Goal: Obtain resource: Obtain resource

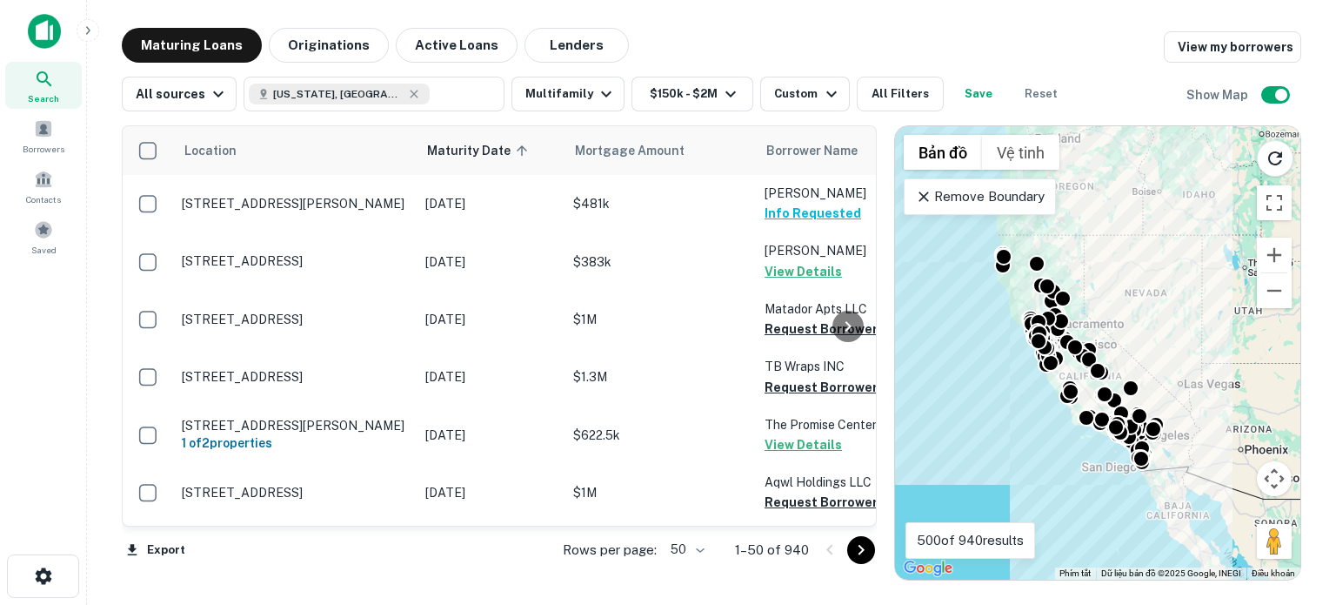
drag, startPoint x: 0, startPoint y: 0, endPoint x: 812, endPoint y: 243, distance: 847.9
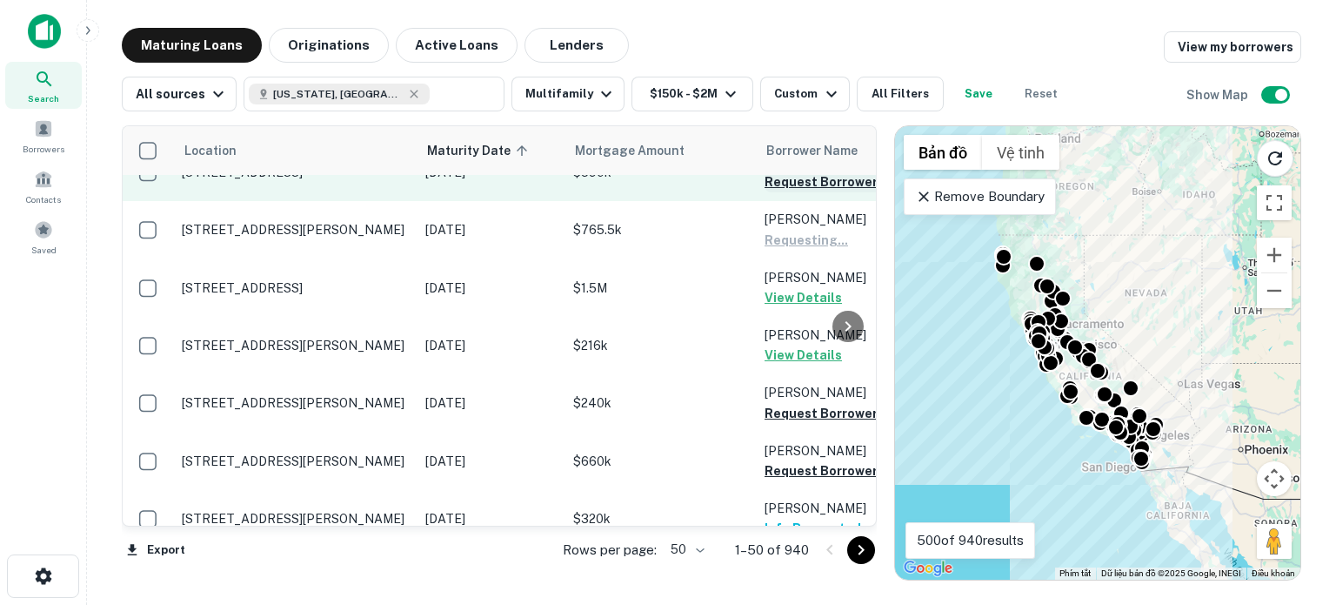
click at [800, 187] on button "Request Borrower Info" at bounding box center [835, 181] width 141 height 21
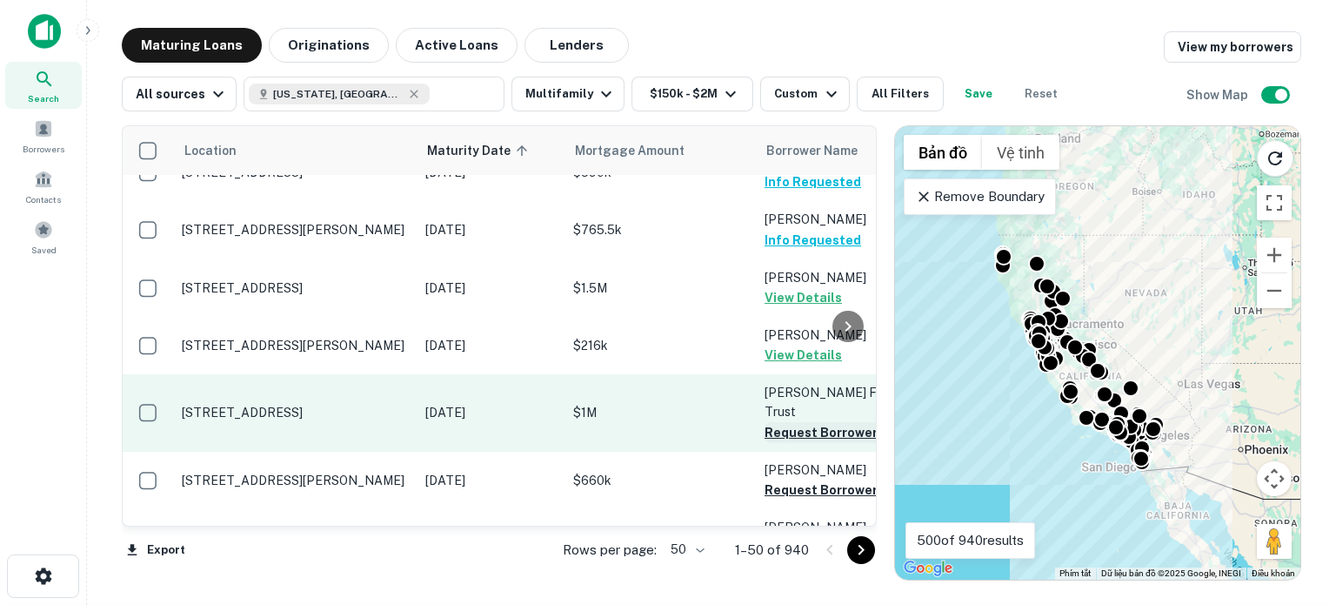
click at [798, 422] on button "Request Borrower Info" at bounding box center [835, 432] width 141 height 21
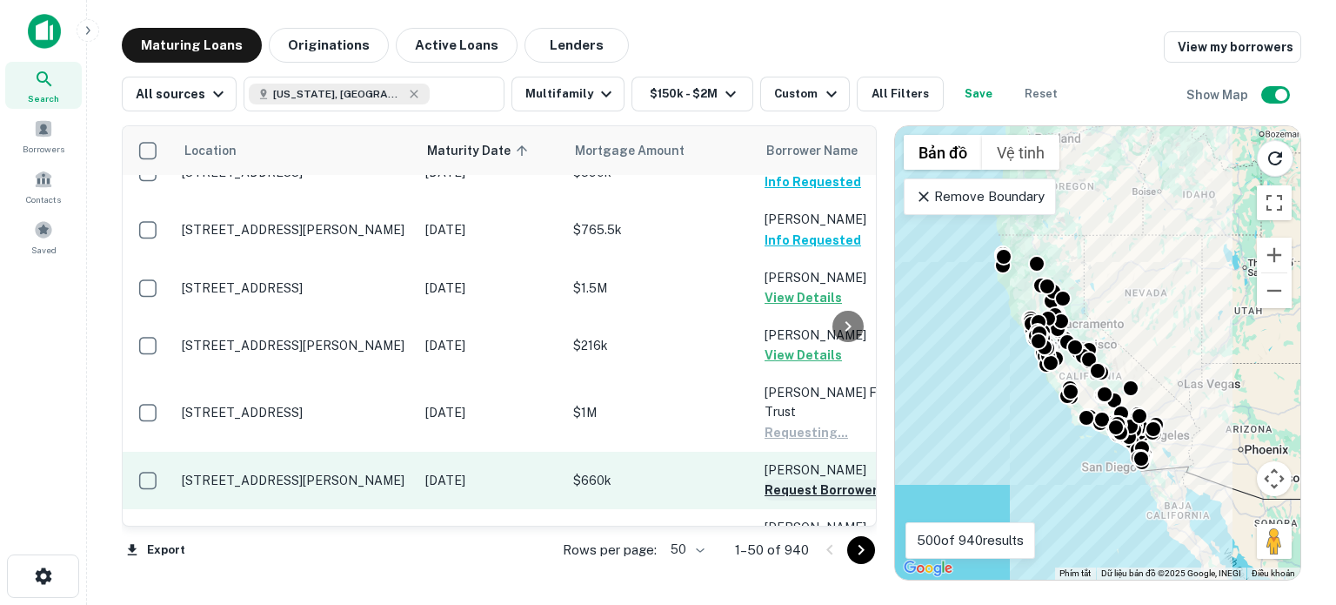
click at [804, 479] on button "Request Borrower Info" at bounding box center [835, 489] width 141 height 21
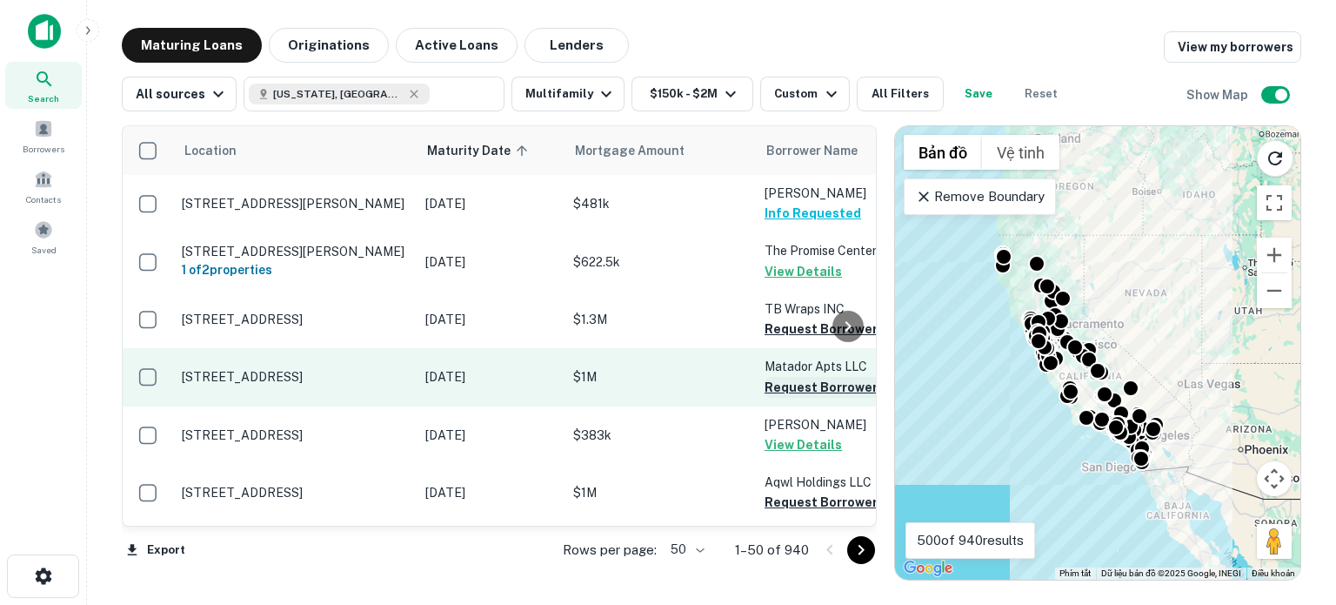
click at [805, 389] on button "Request Borrower Info" at bounding box center [835, 387] width 141 height 21
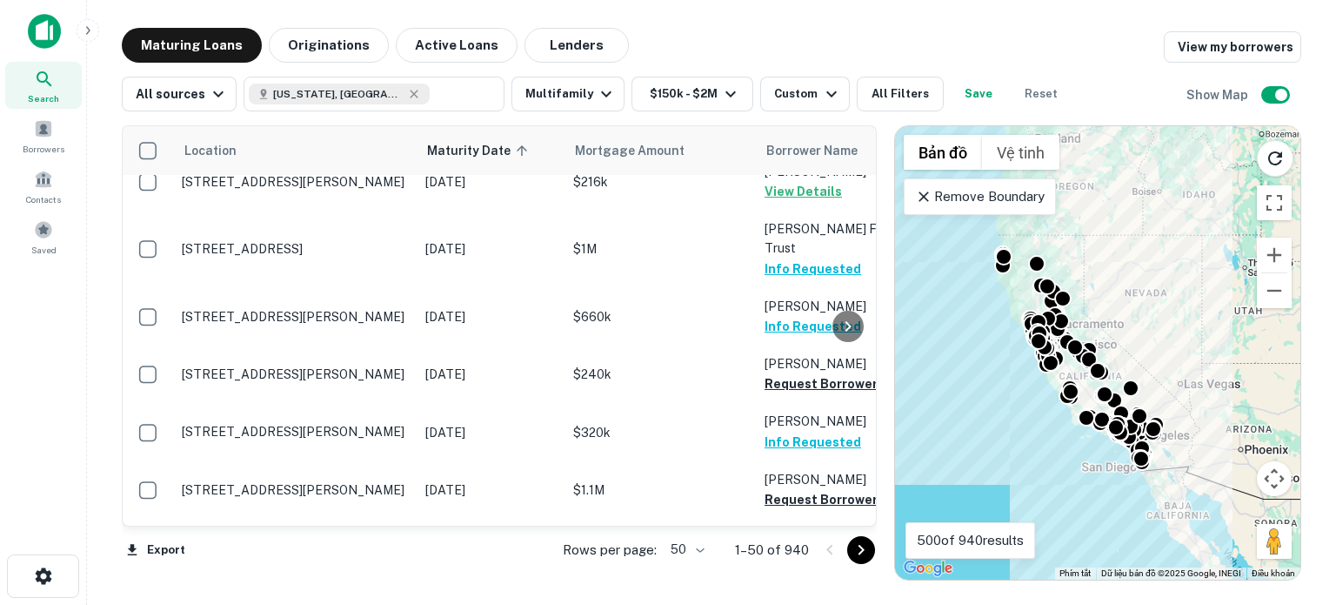
scroll to position [775, 0]
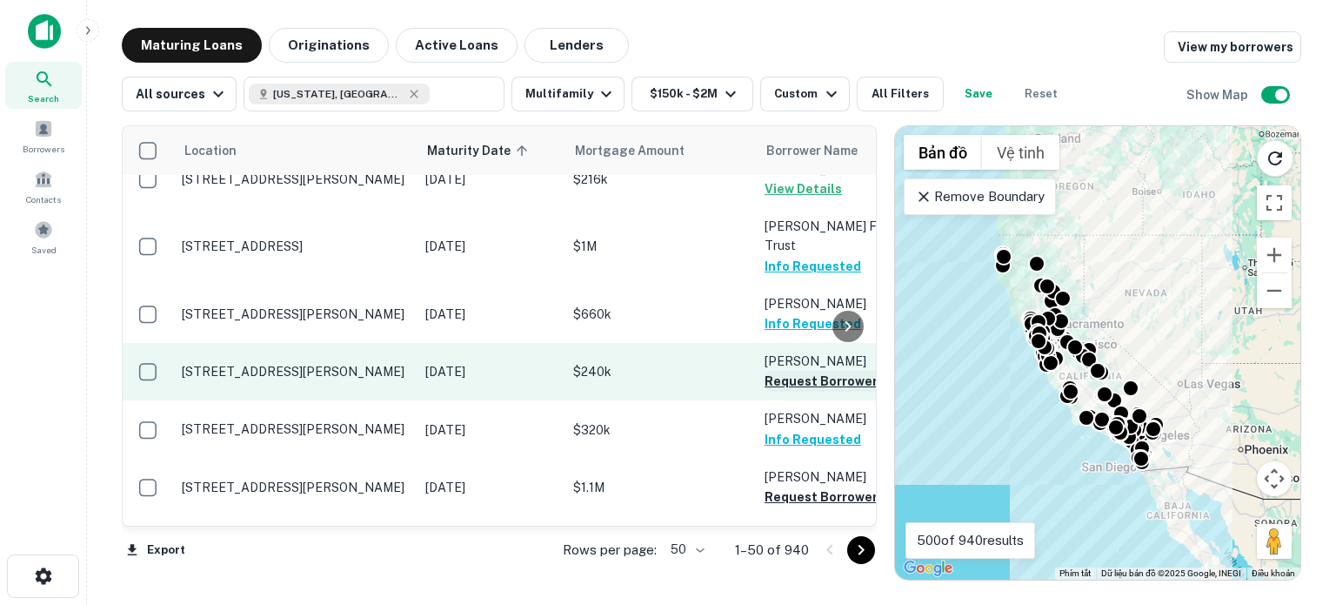
click at [818, 371] on button "Request Borrower Info" at bounding box center [835, 381] width 141 height 21
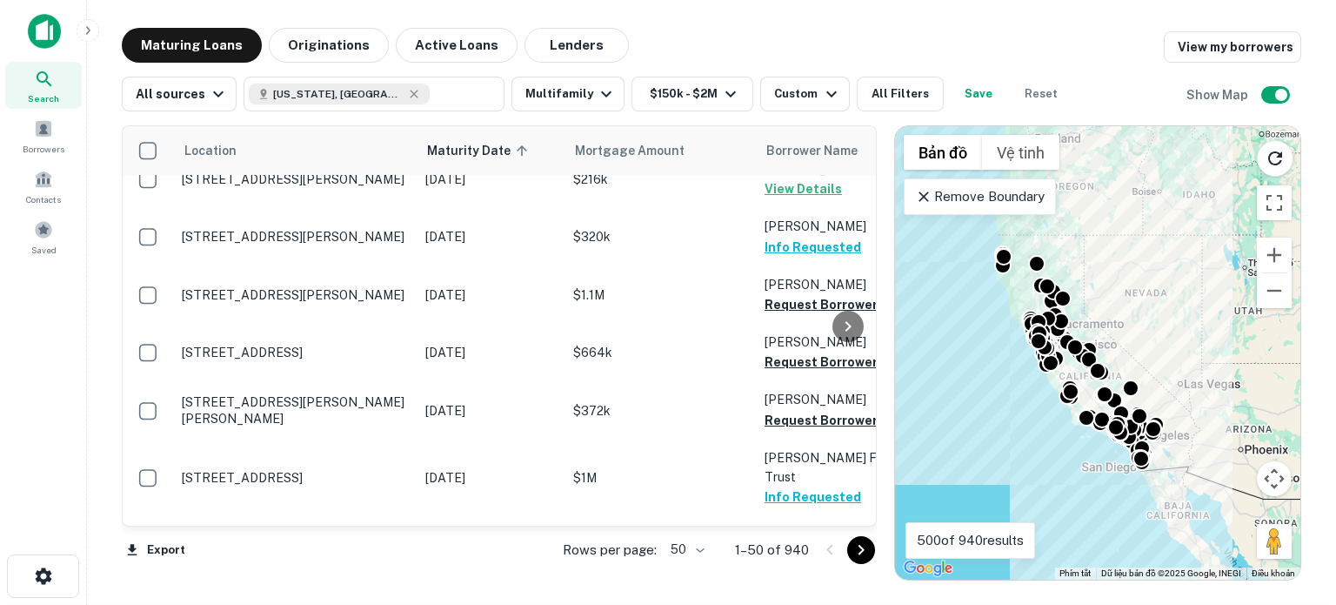
scroll to position [1176, 0]
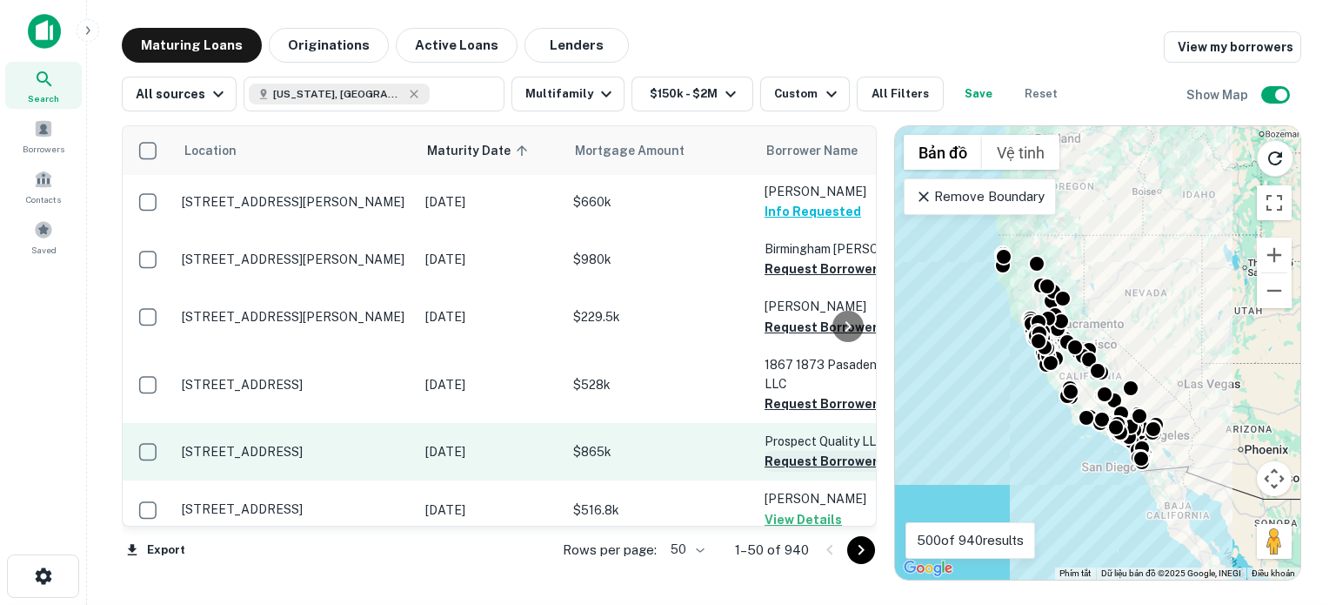
click at [780, 451] on button "Request Borrower Info" at bounding box center [835, 461] width 141 height 21
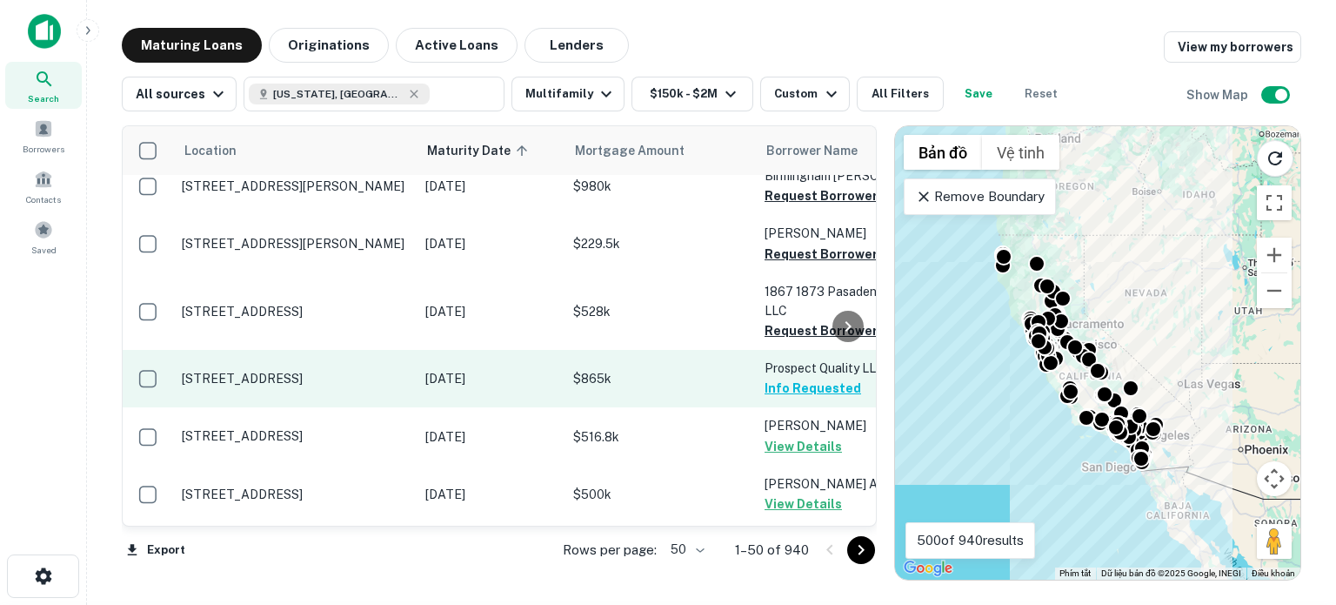
scroll to position [1254, 0]
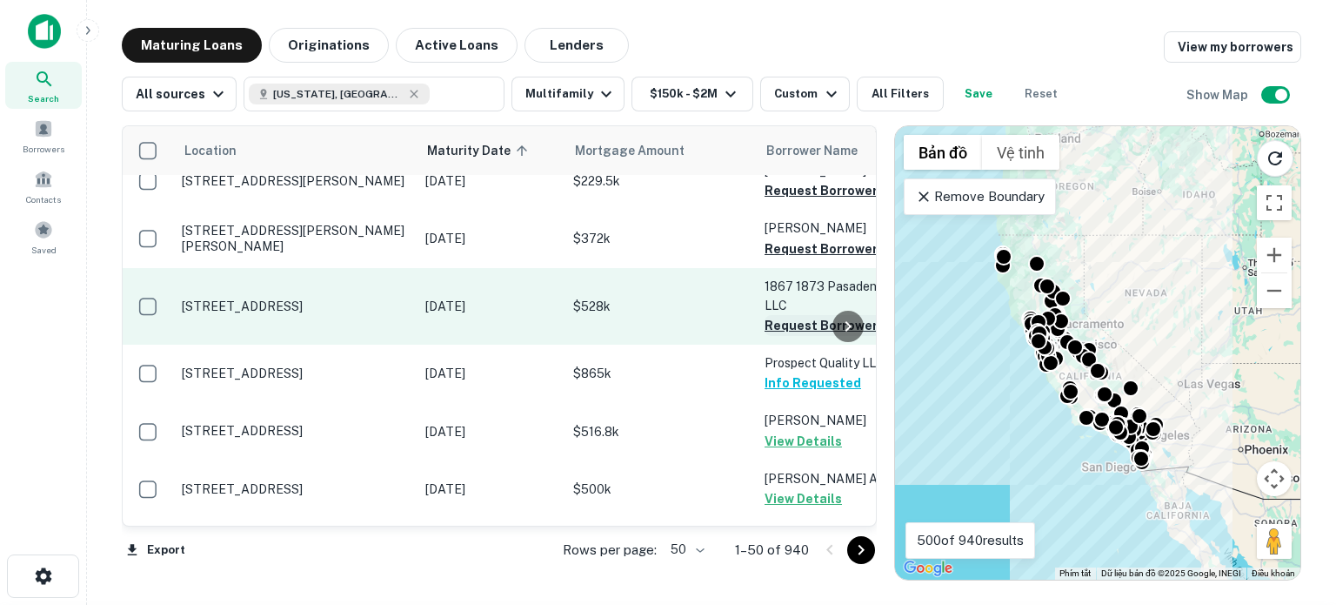
click at [790, 315] on button "Request Borrower Info" at bounding box center [835, 325] width 141 height 21
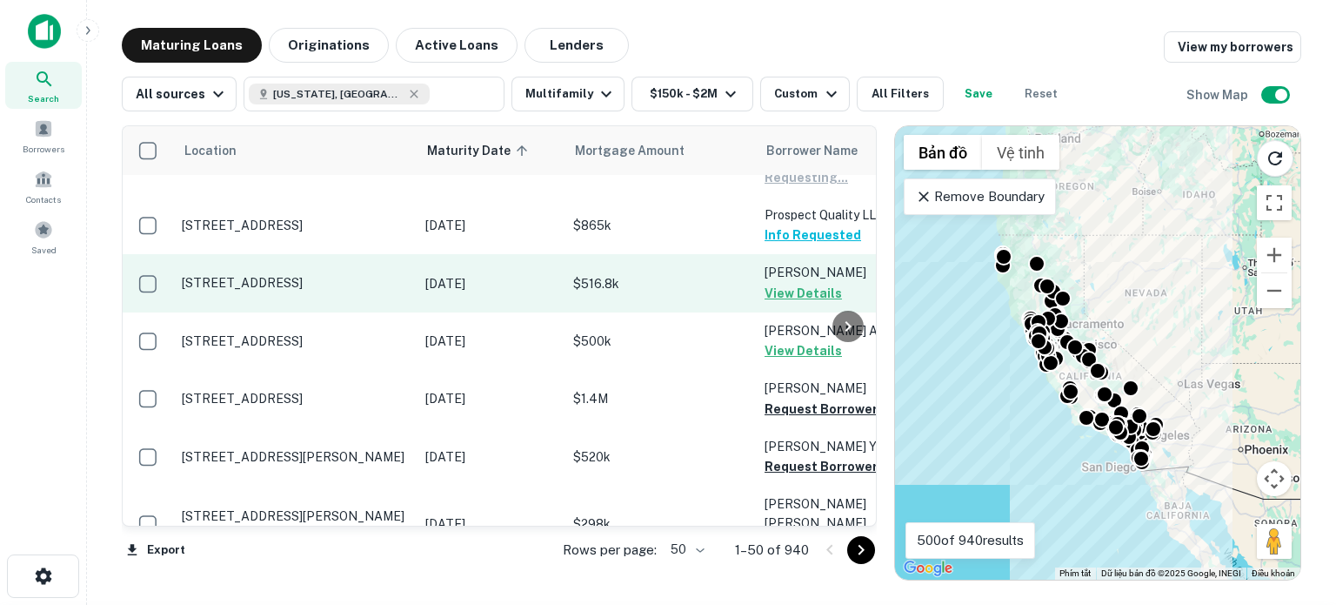
scroll to position [1437, 0]
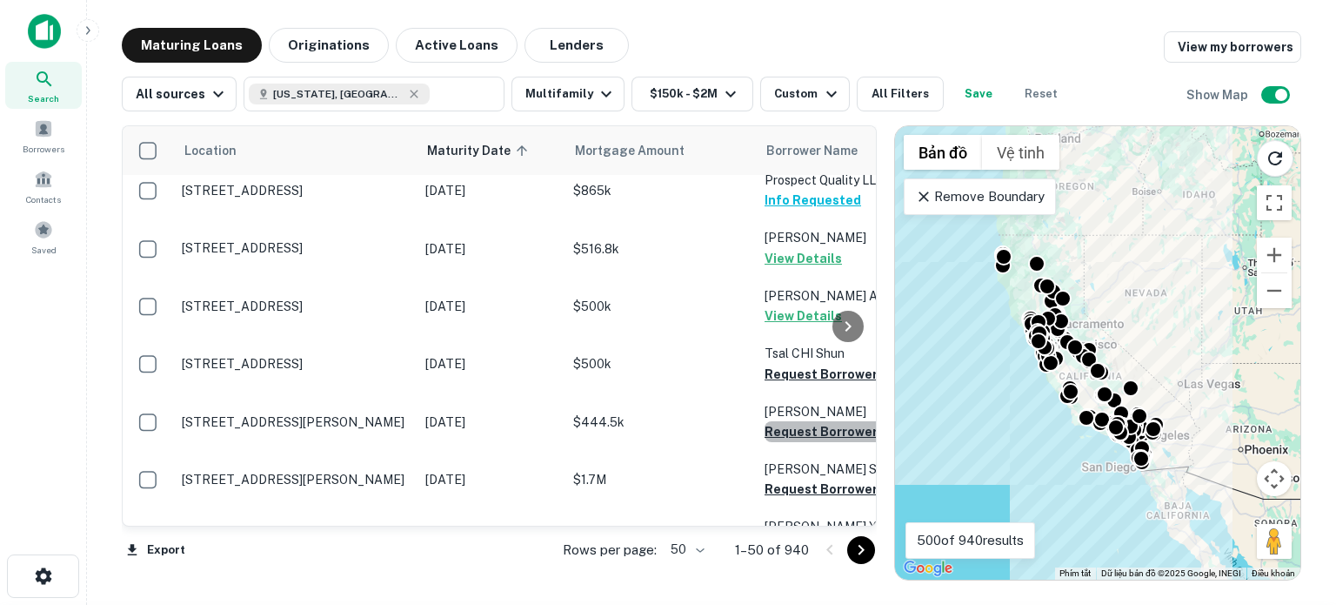
click at [781, 421] on button "Request Borrower Info" at bounding box center [835, 431] width 141 height 21
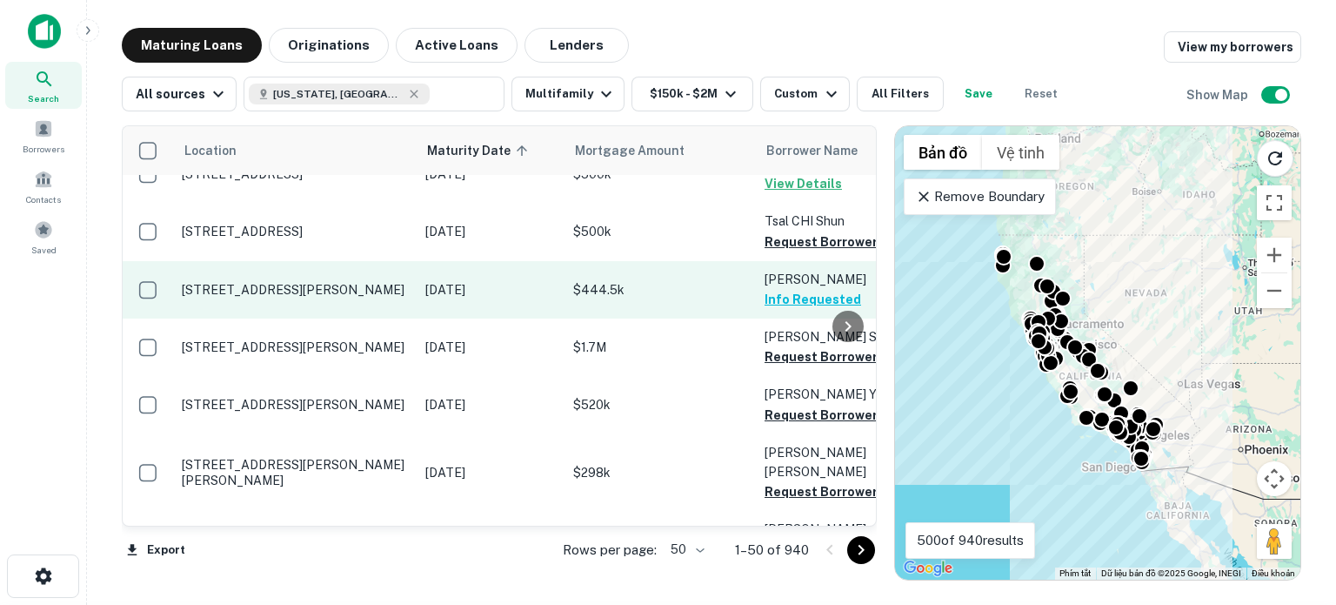
scroll to position [1585, 0]
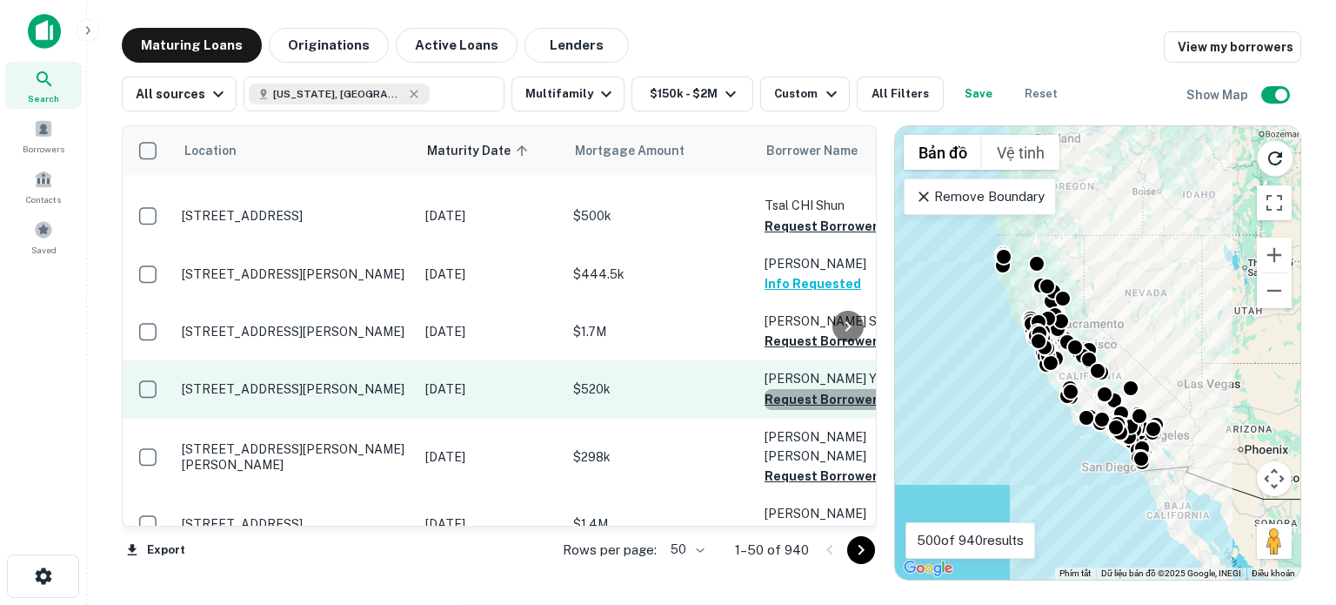
click at [789, 389] on button "Request Borrower Info" at bounding box center [835, 399] width 141 height 21
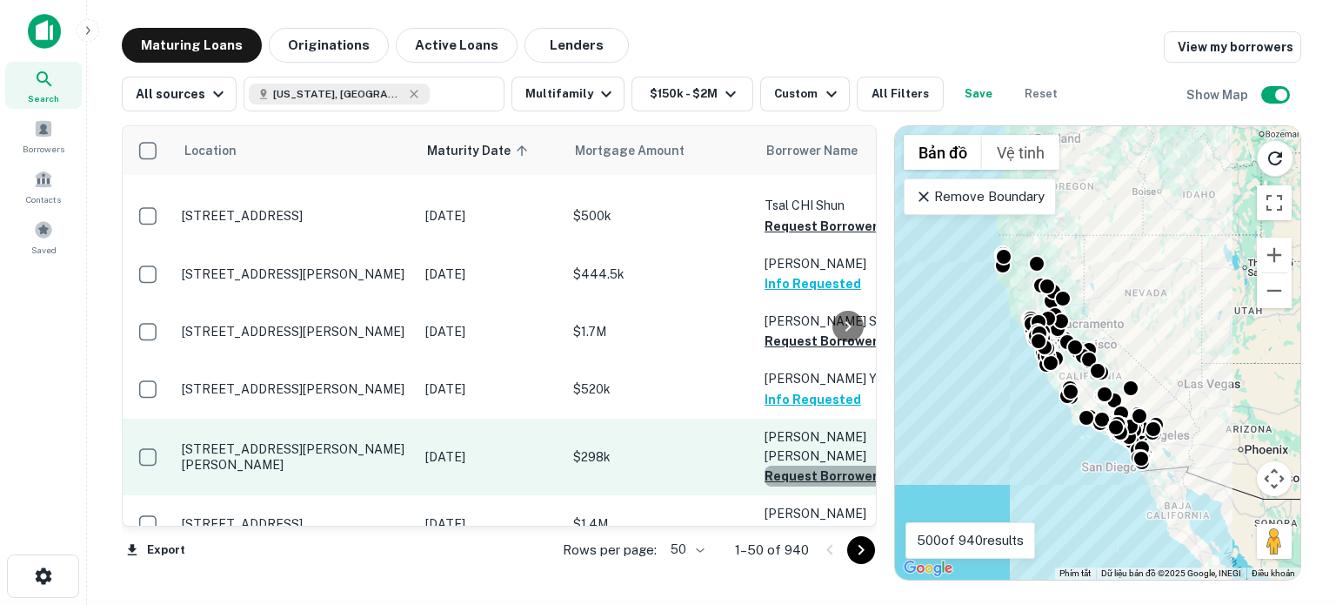
click at [799, 465] on button "Request Borrower Info" at bounding box center [835, 475] width 141 height 21
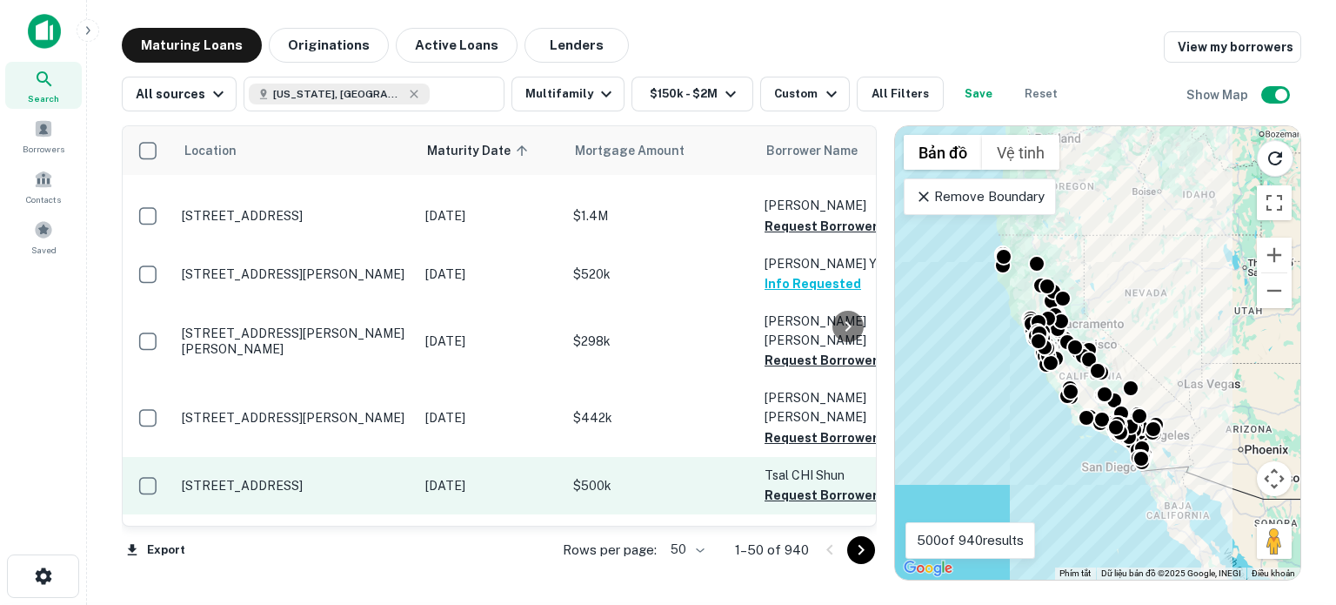
click at [822, 465] on p "Tsal CHI Shun" at bounding box center [852, 474] width 174 height 19
click at [792, 485] on button "Request Borrower Info" at bounding box center [835, 495] width 141 height 21
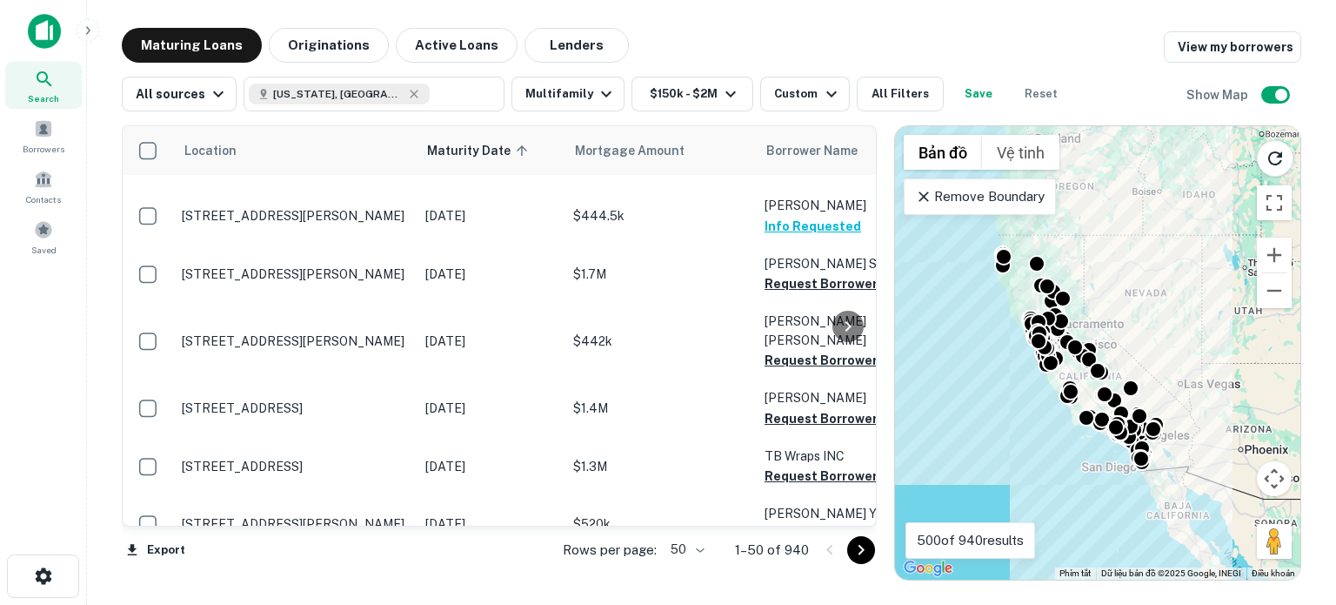
click at [807, 408] on button "Request Borrower Info" at bounding box center [835, 418] width 141 height 21
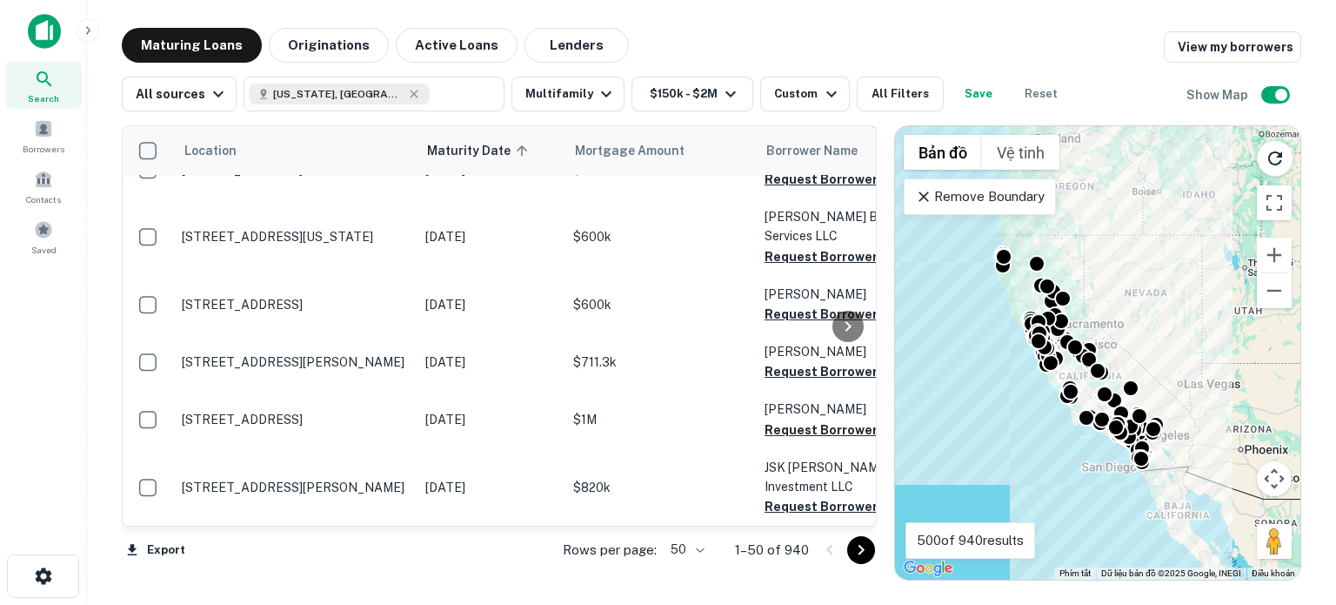
scroll to position [2068, 0]
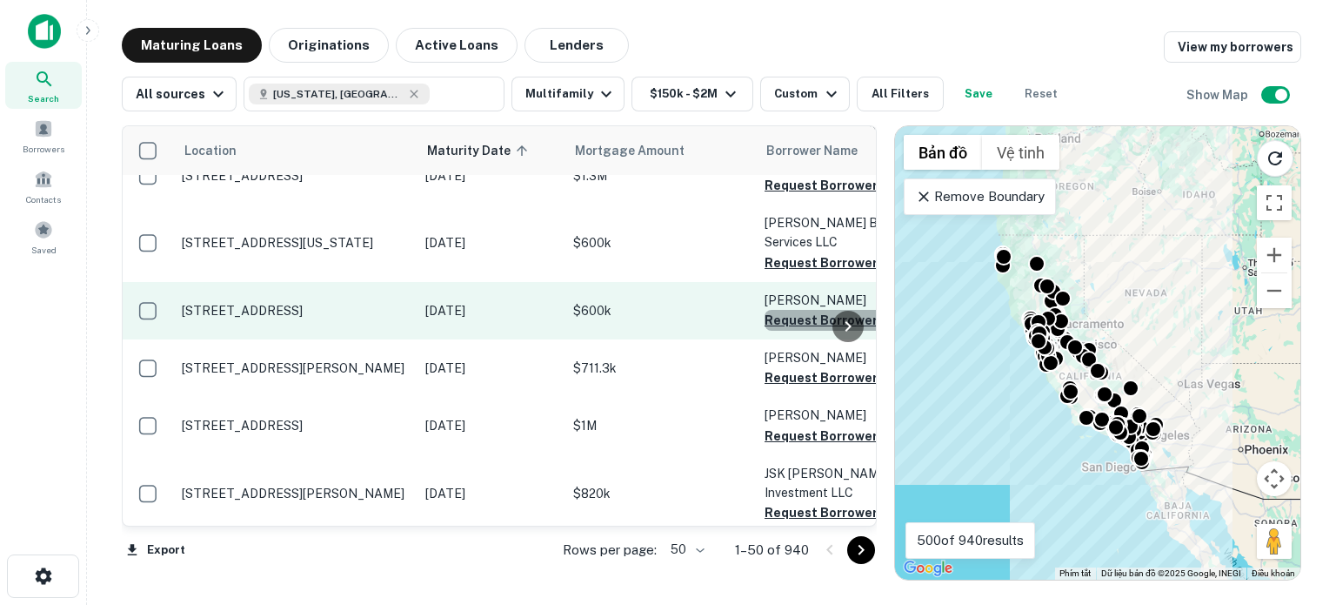
click at [819, 310] on button "Request Borrower Info" at bounding box center [835, 320] width 141 height 21
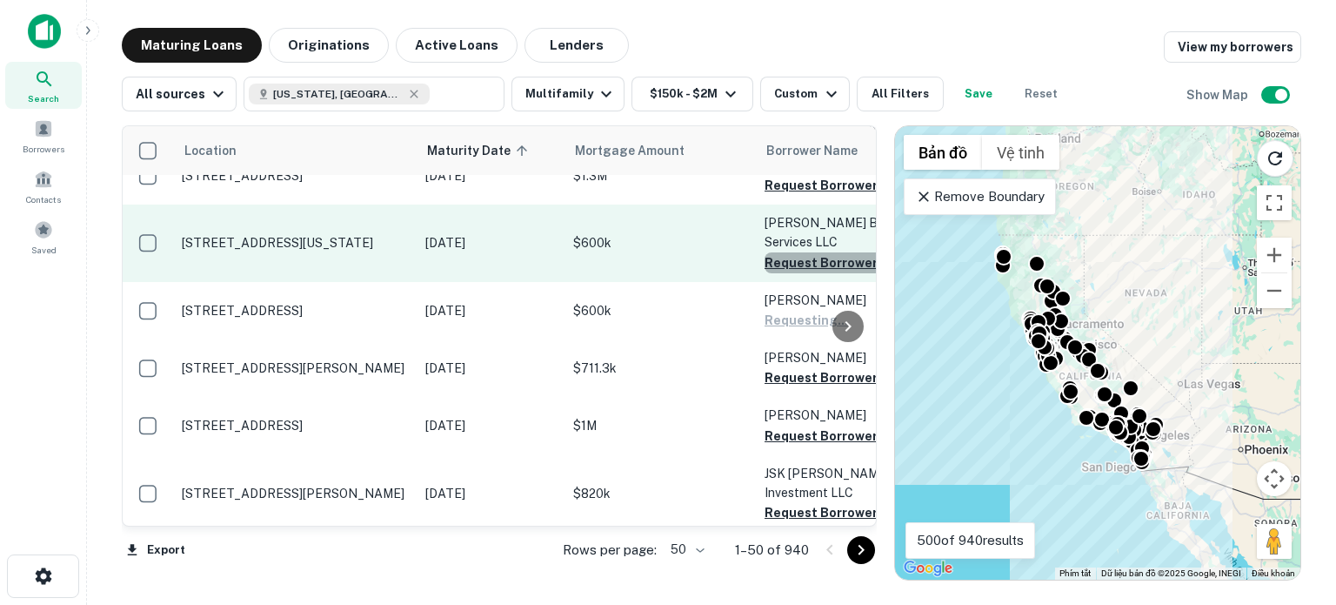
click at [805, 252] on button "Request Borrower Info" at bounding box center [835, 262] width 141 height 21
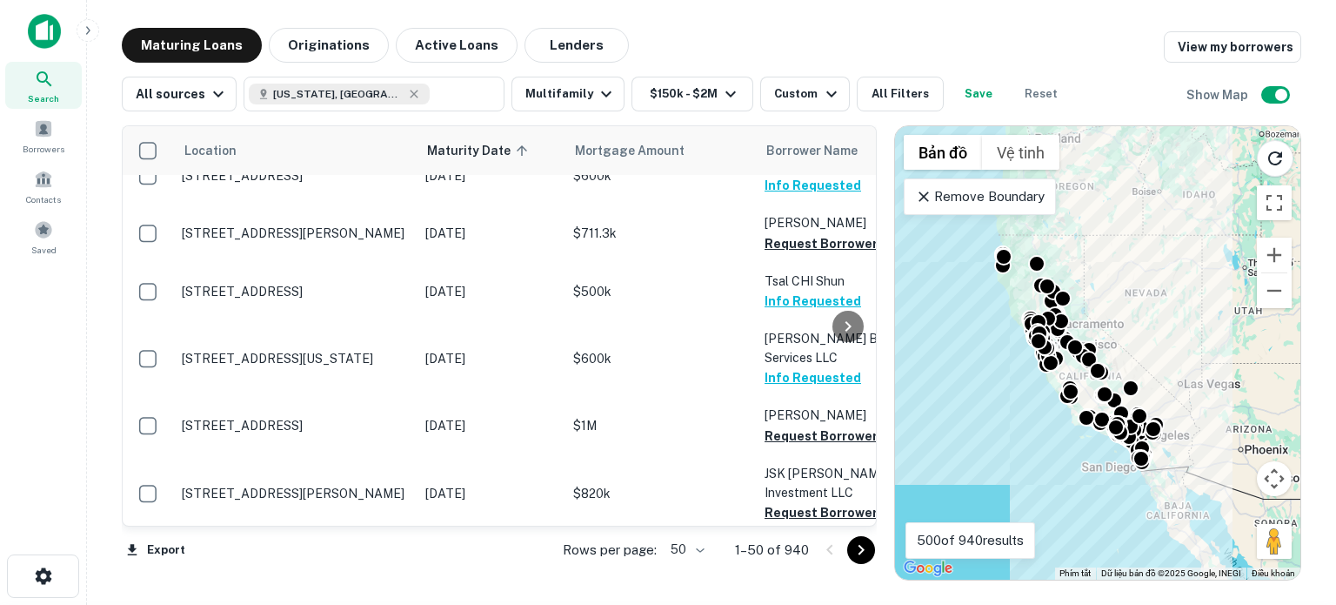
click at [787, 367] on button "Info Requested" at bounding box center [813, 377] width 97 height 21
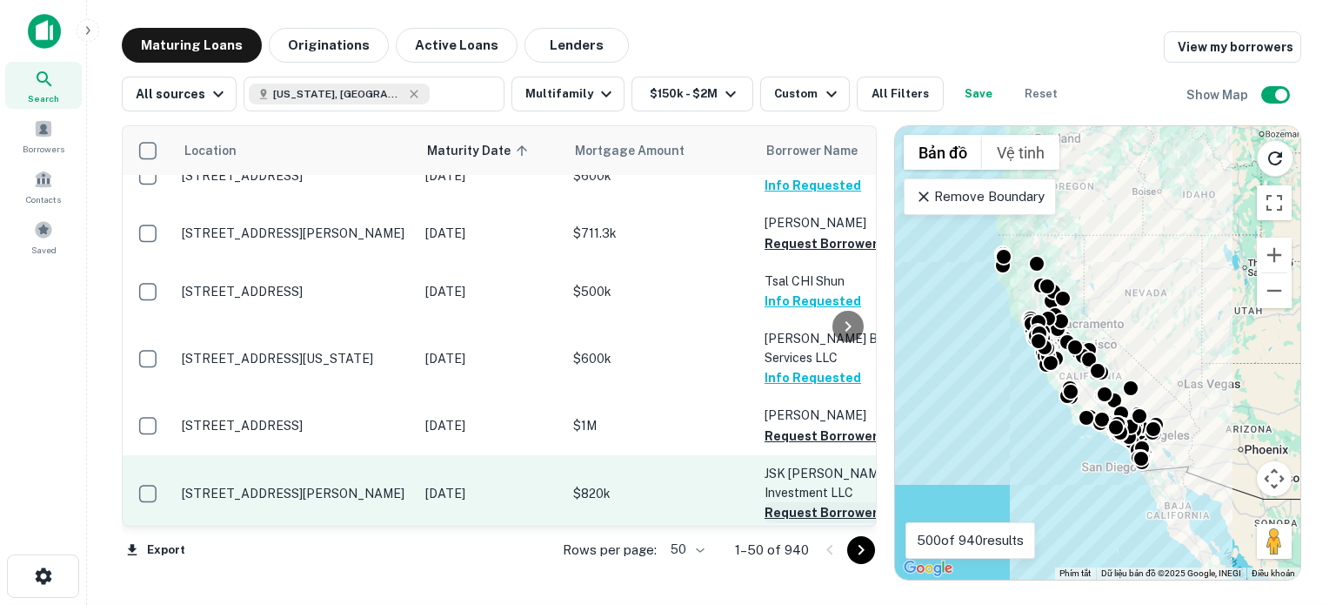
click at [793, 502] on button "Request Borrower Info" at bounding box center [835, 512] width 141 height 21
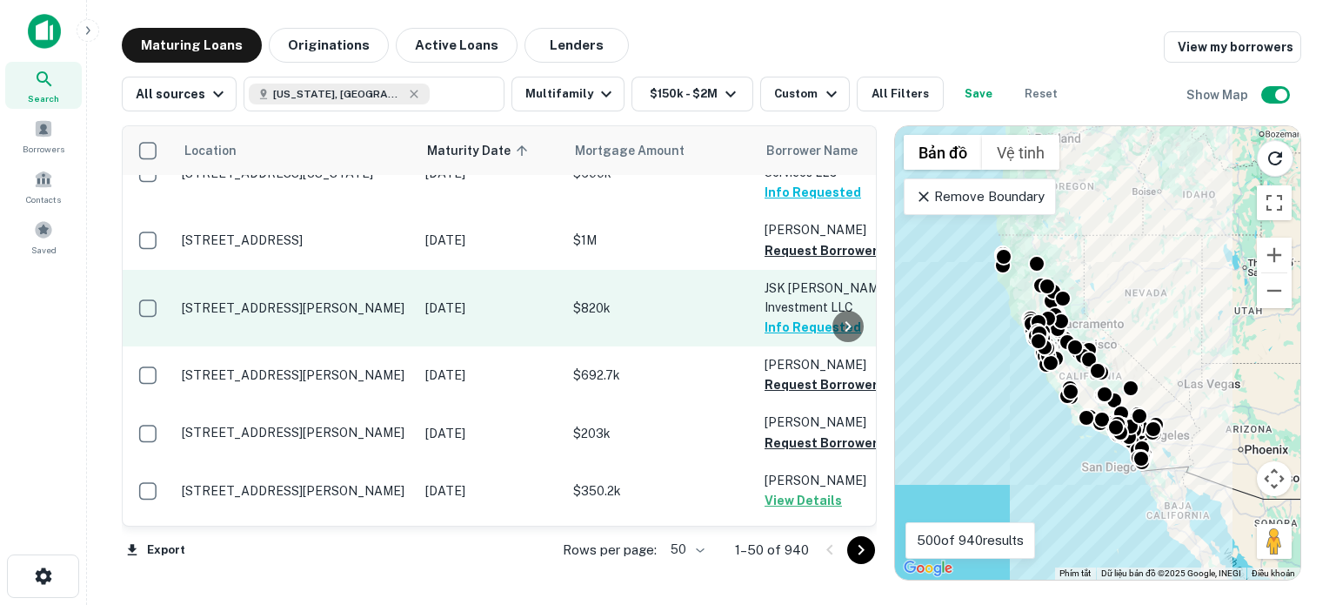
scroll to position [2276, 0]
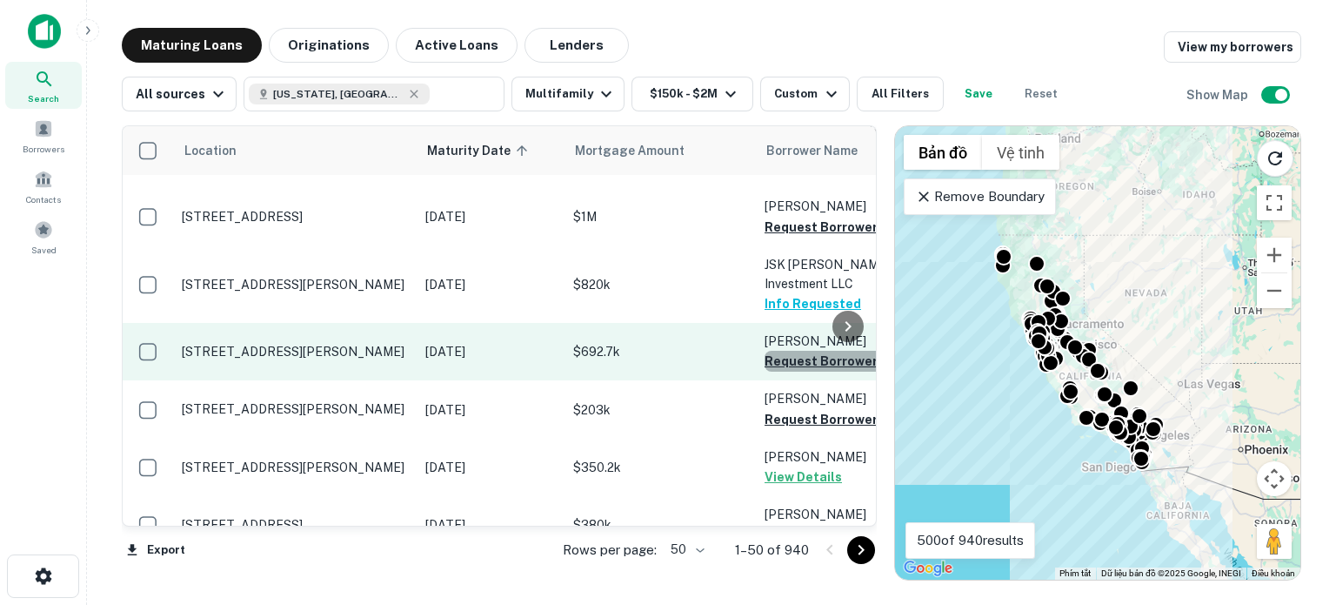
click at [794, 351] on button "Request Borrower Info" at bounding box center [835, 361] width 141 height 21
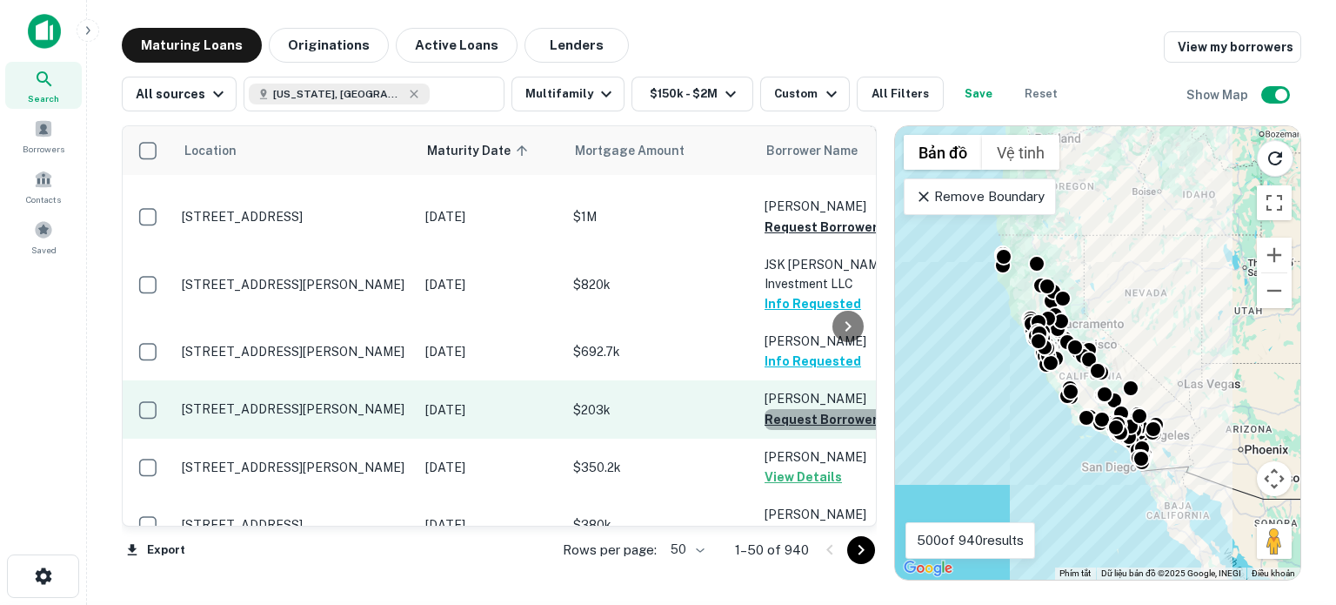
click at [792, 409] on button "Request Borrower Info" at bounding box center [835, 419] width 141 height 21
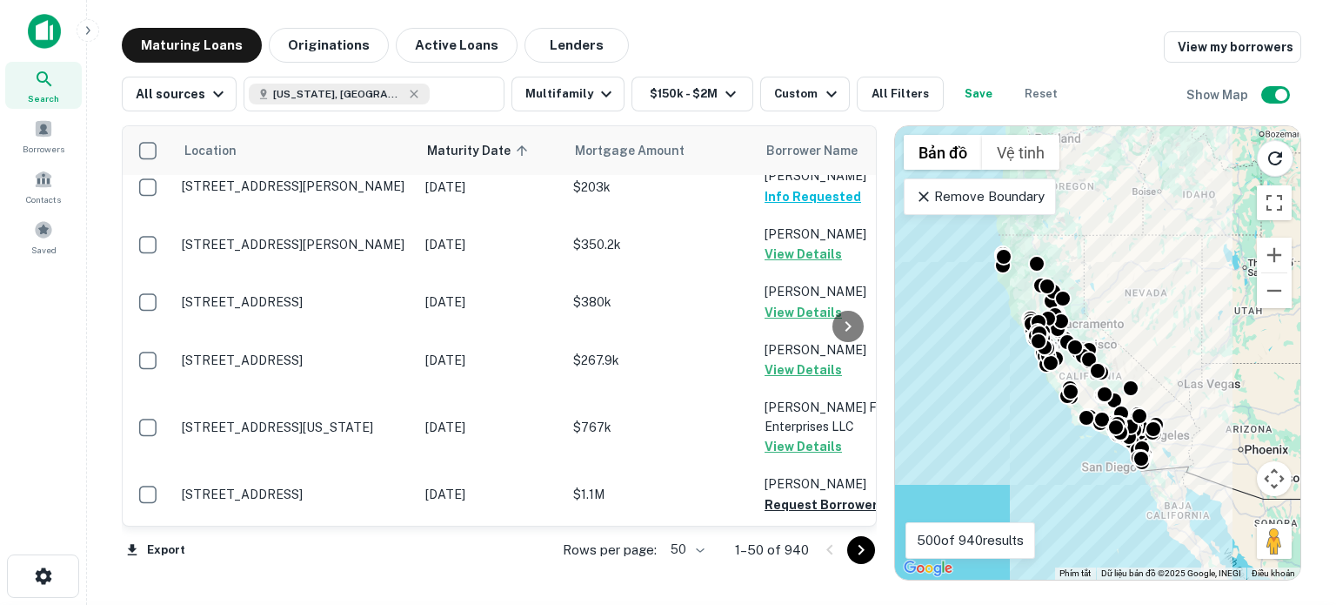
scroll to position [2590, 0]
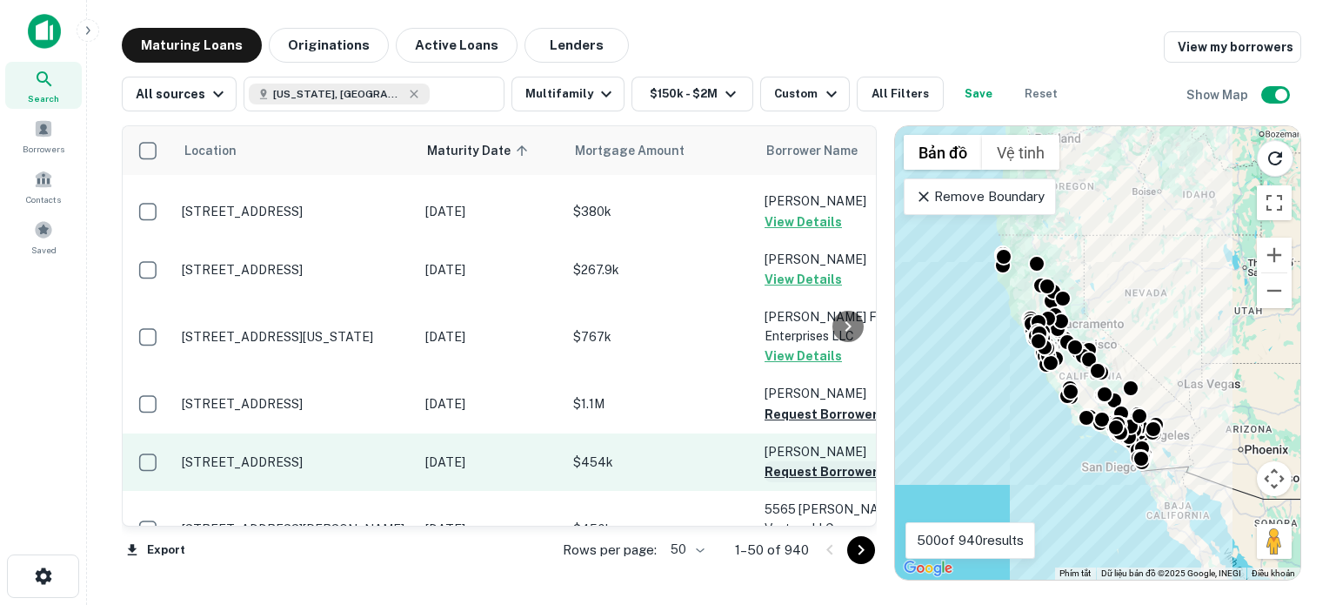
click at [785, 461] on button "Request Borrower Info" at bounding box center [835, 471] width 141 height 21
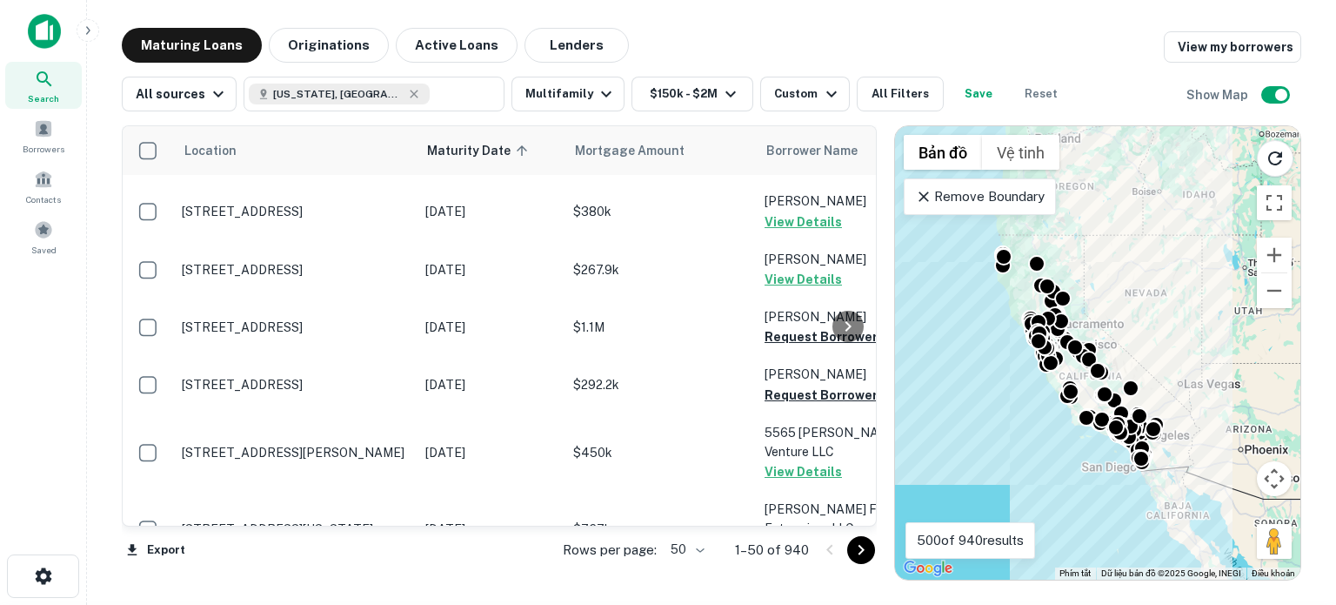
click at [786, 596] on button "Request Borrower Info" at bounding box center [835, 606] width 141 height 21
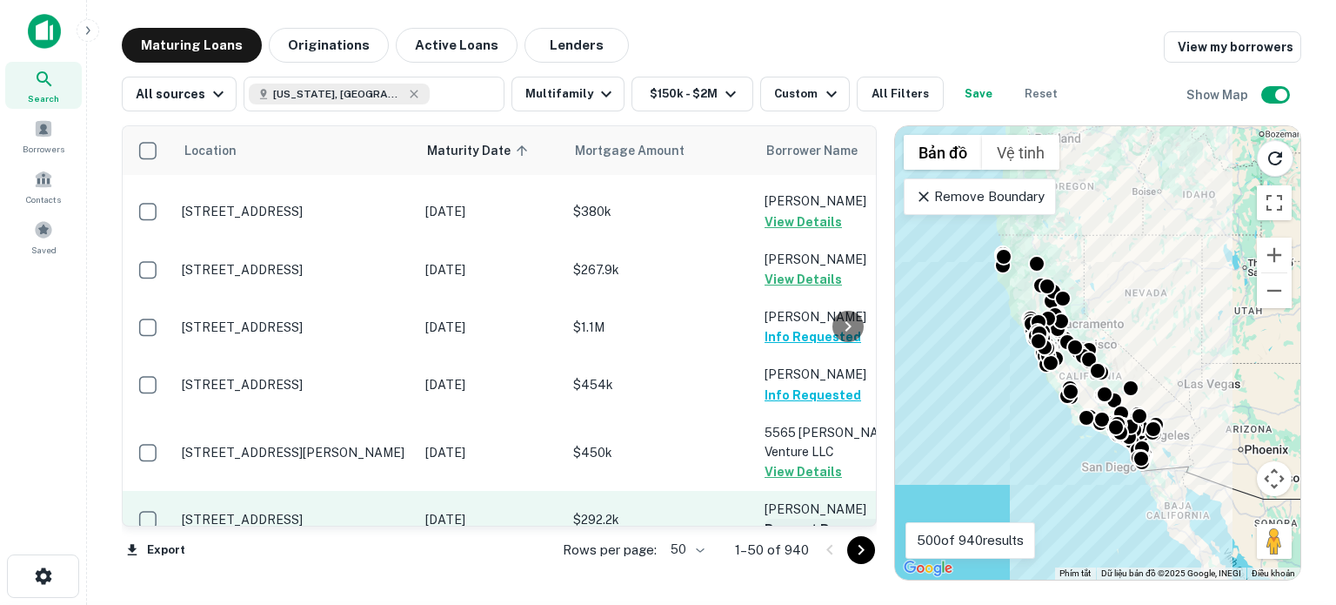
click at [781, 518] on button "Request Borrower Info" at bounding box center [835, 528] width 141 height 21
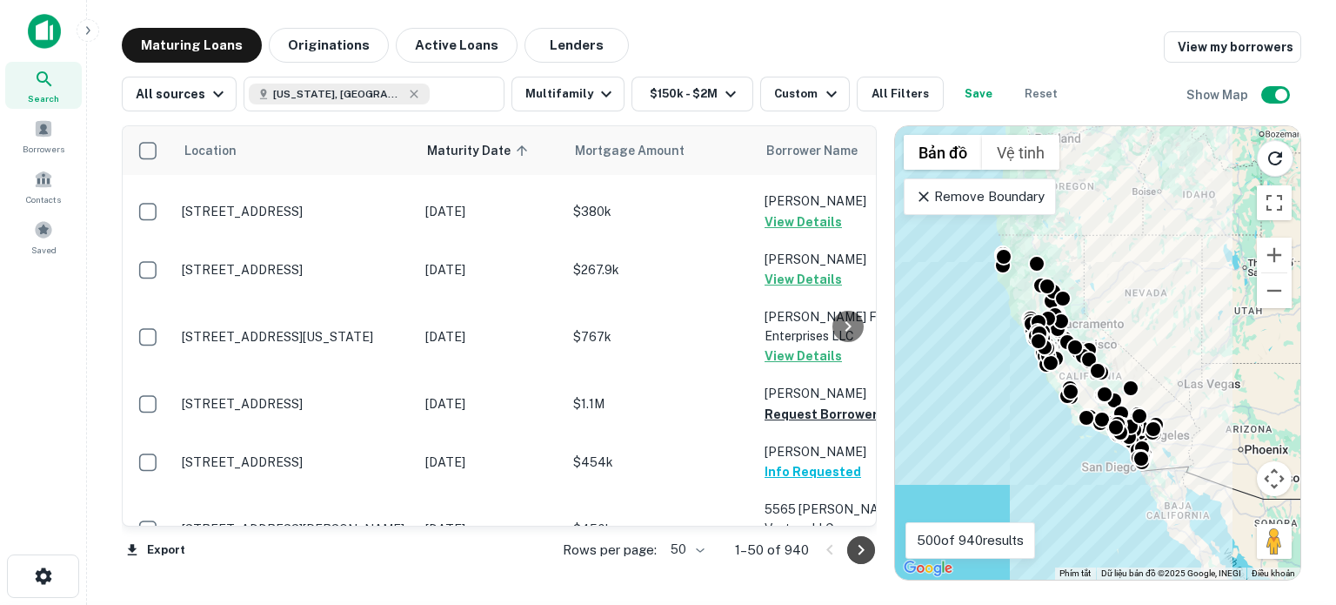
click at [861, 552] on icon "Go to next page" at bounding box center [861, 549] width 21 height 21
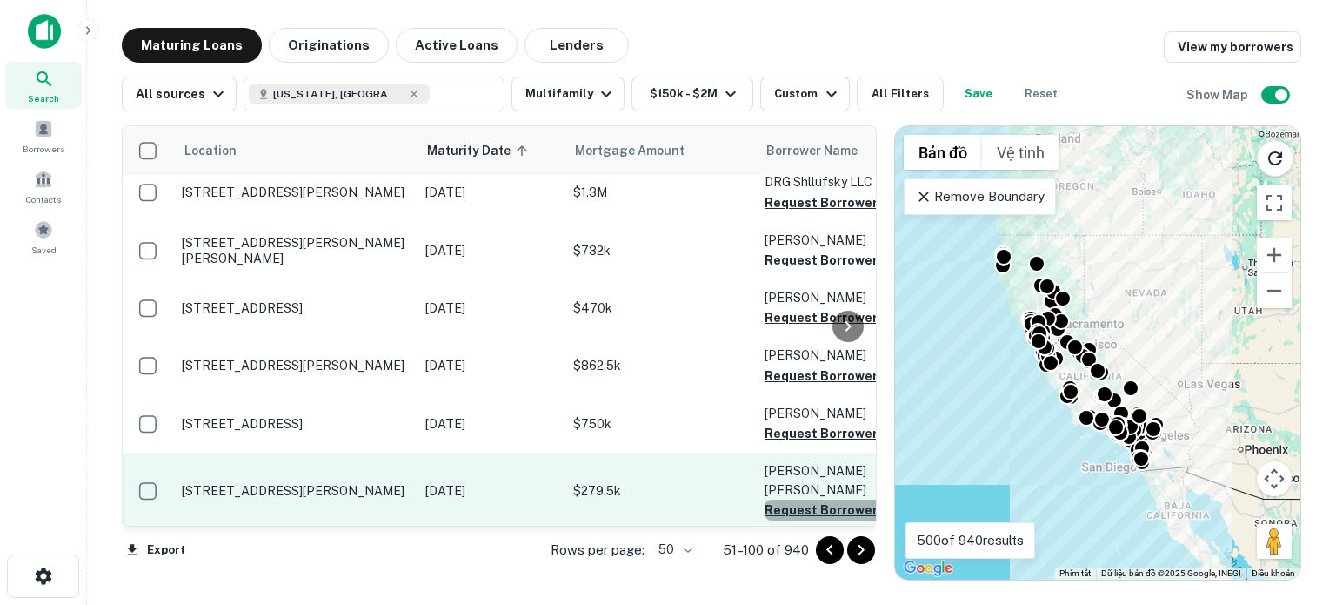
click at [807, 499] on button "Request Borrower Info" at bounding box center [835, 509] width 141 height 21
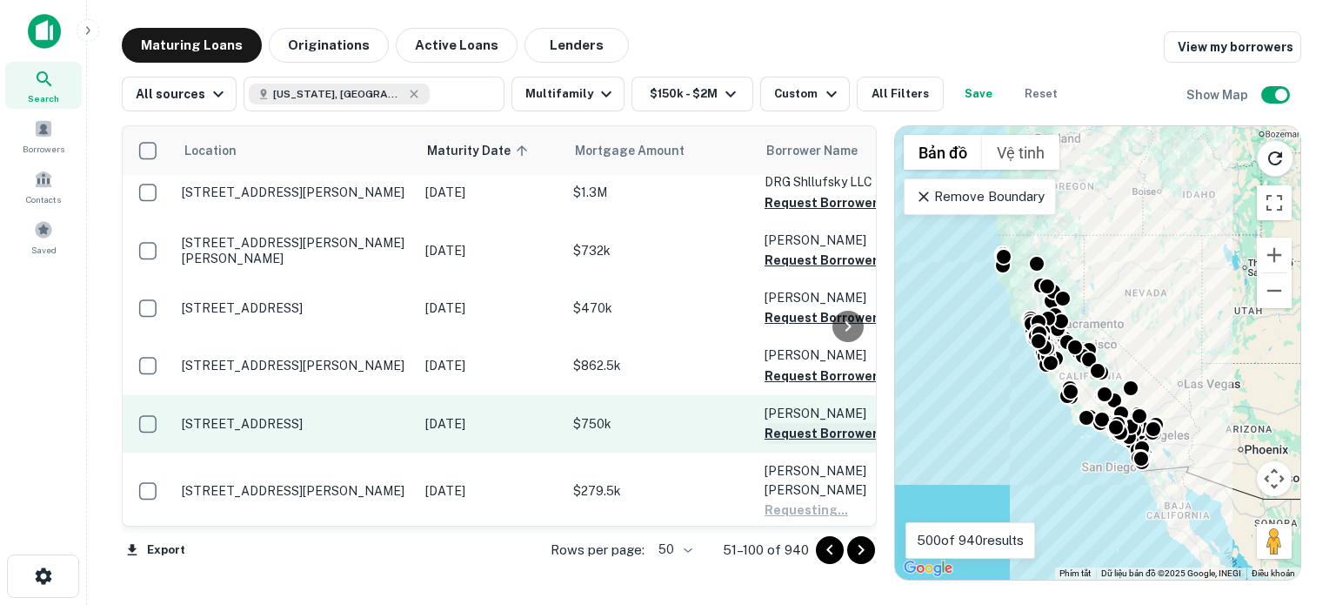
click at [797, 423] on button "Request Borrower Info" at bounding box center [835, 433] width 141 height 21
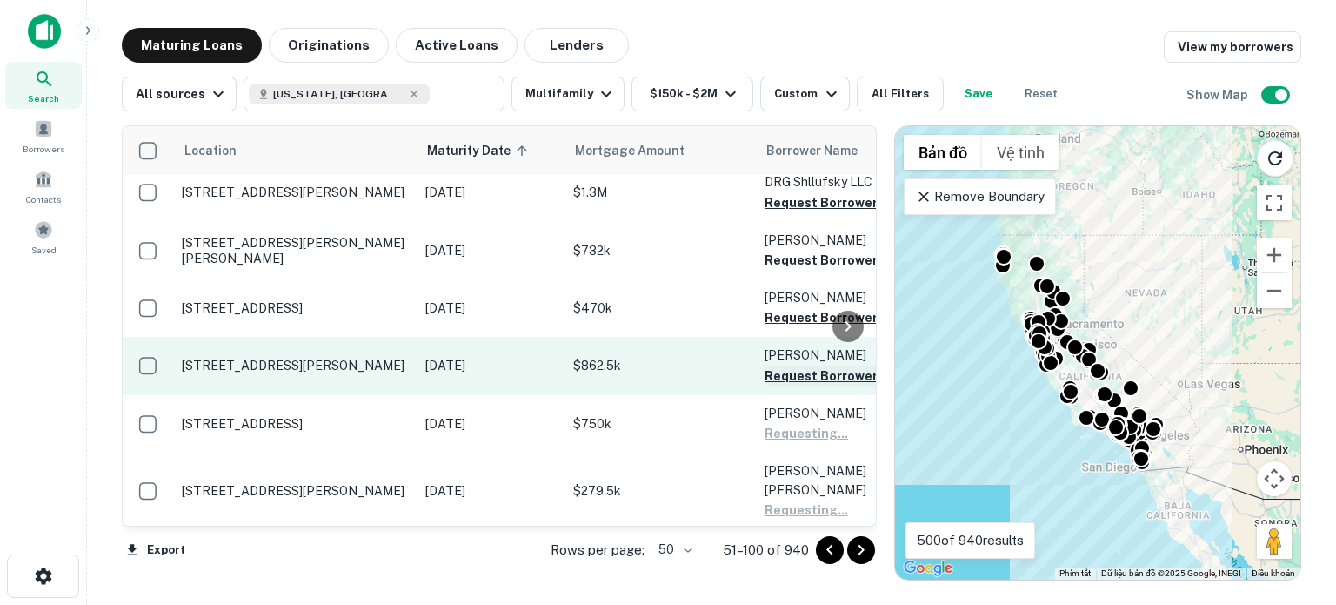
click at [785, 365] on button "Request Borrower Info" at bounding box center [835, 375] width 141 height 21
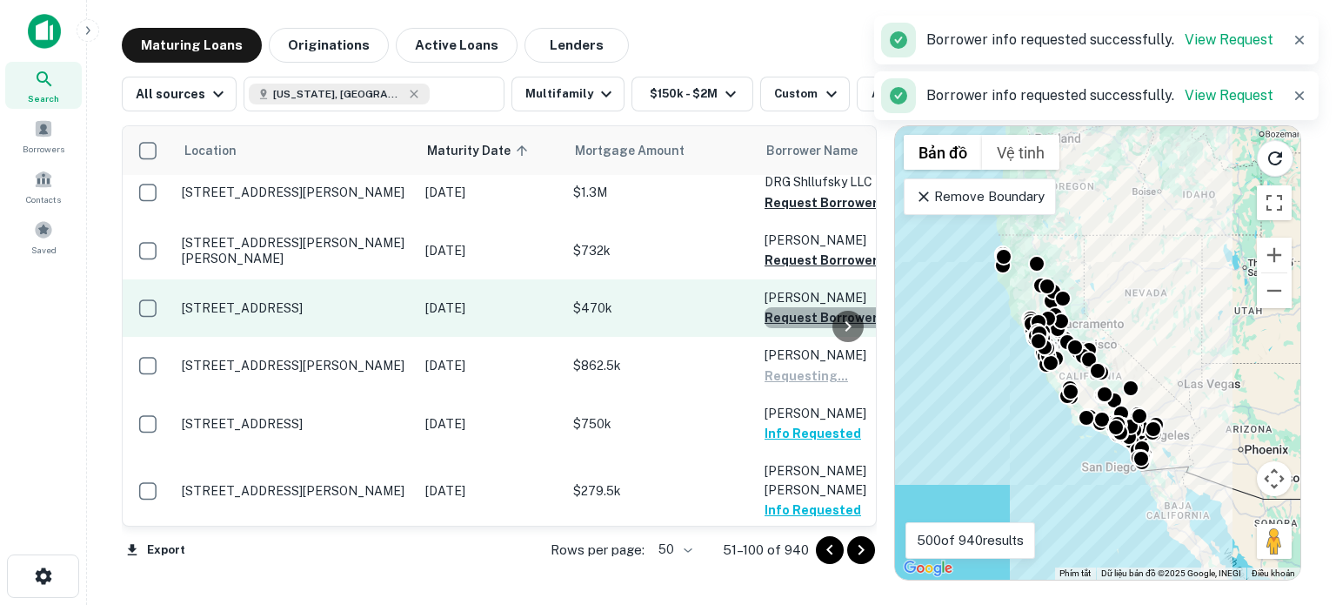
click at [778, 307] on button "Request Borrower Info" at bounding box center [835, 317] width 141 height 21
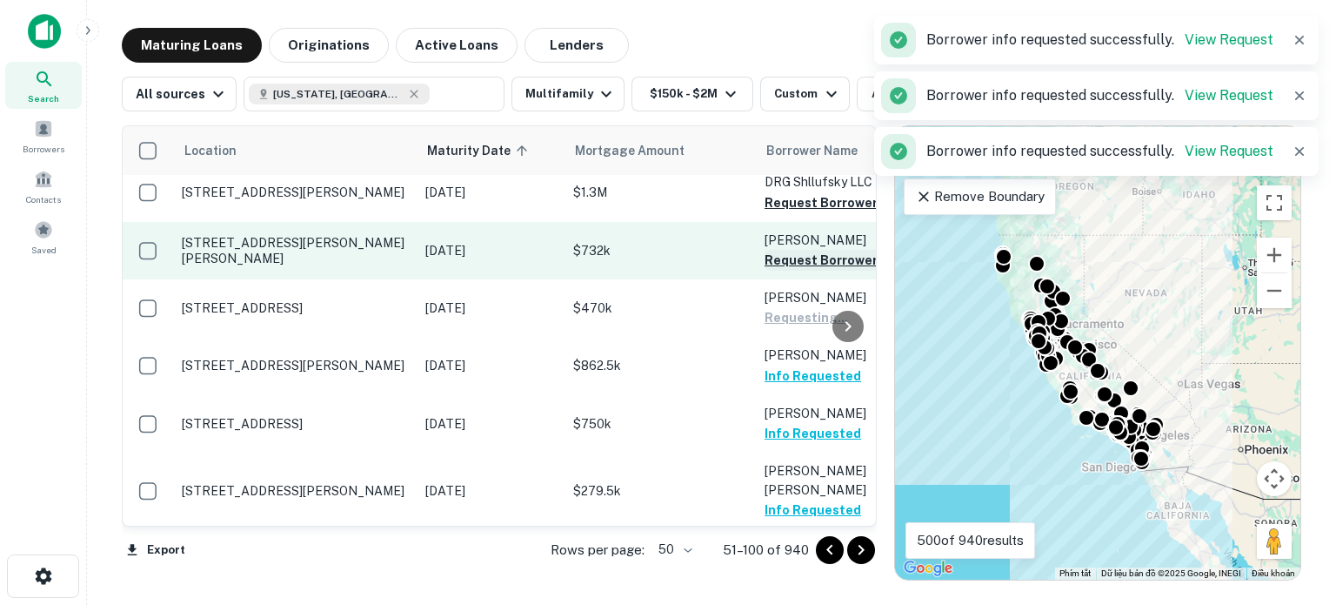
click at [799, 250] on button "Request Borrower Info" at bounding box center [835, 260] width 141 height 21
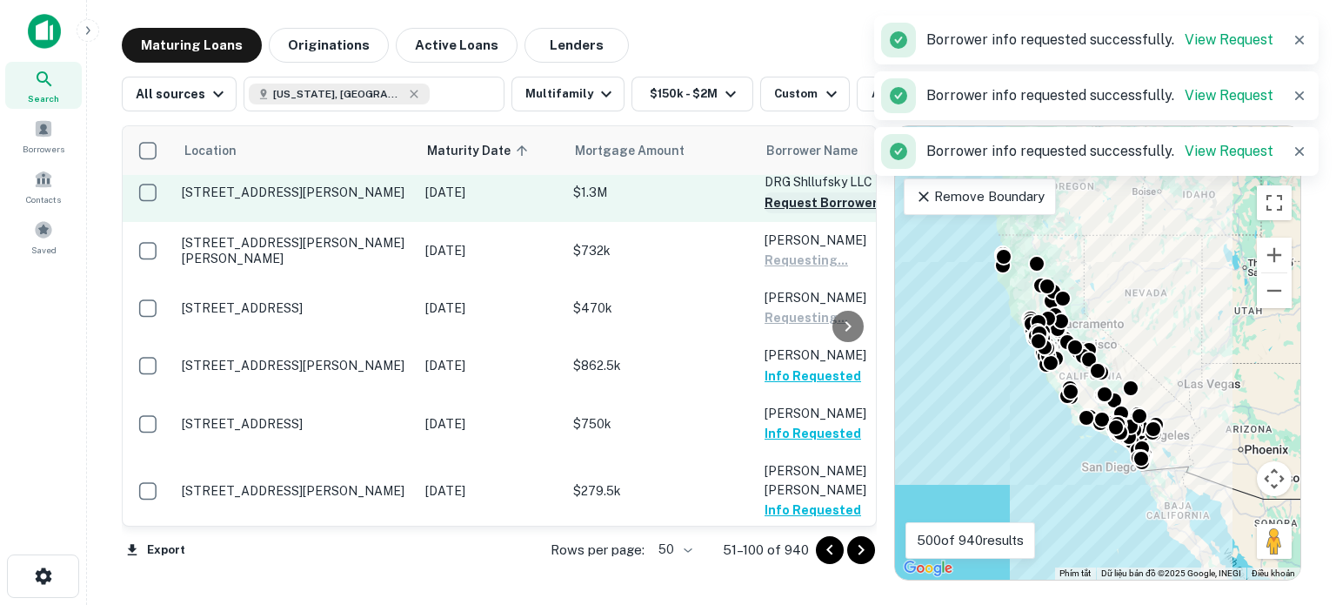
click at [794, 192] on button "Request Borrower Info" at bounding box center [835, 202] width 141 height 21
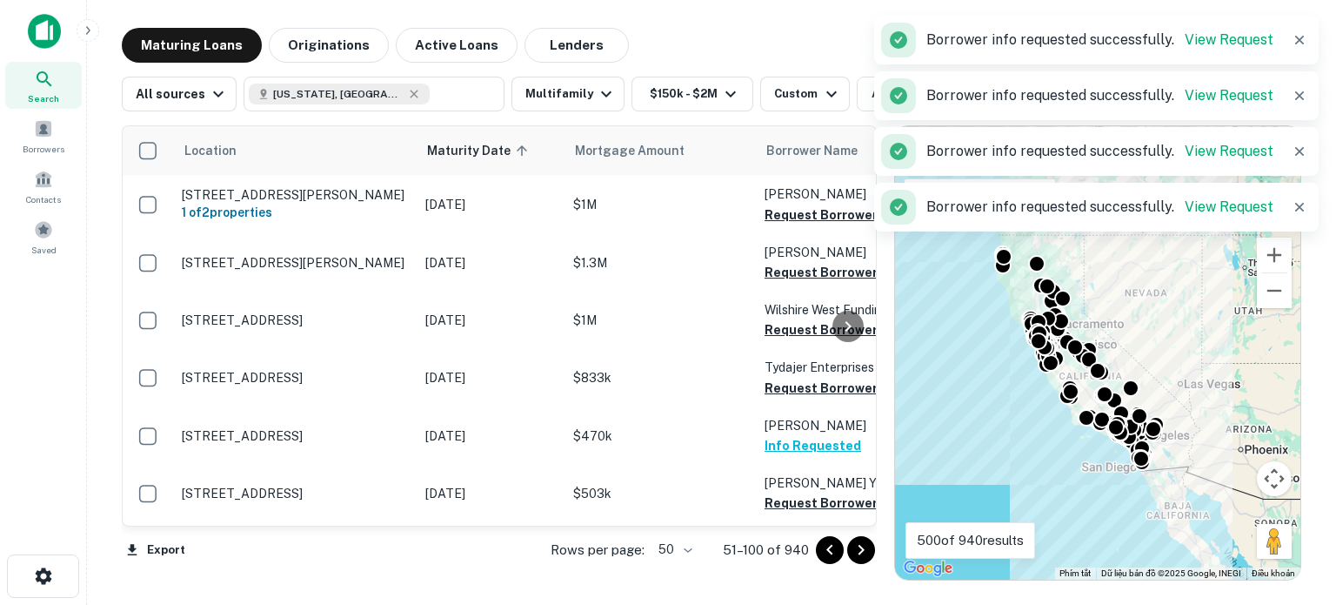
scroll to position [2026, 0]
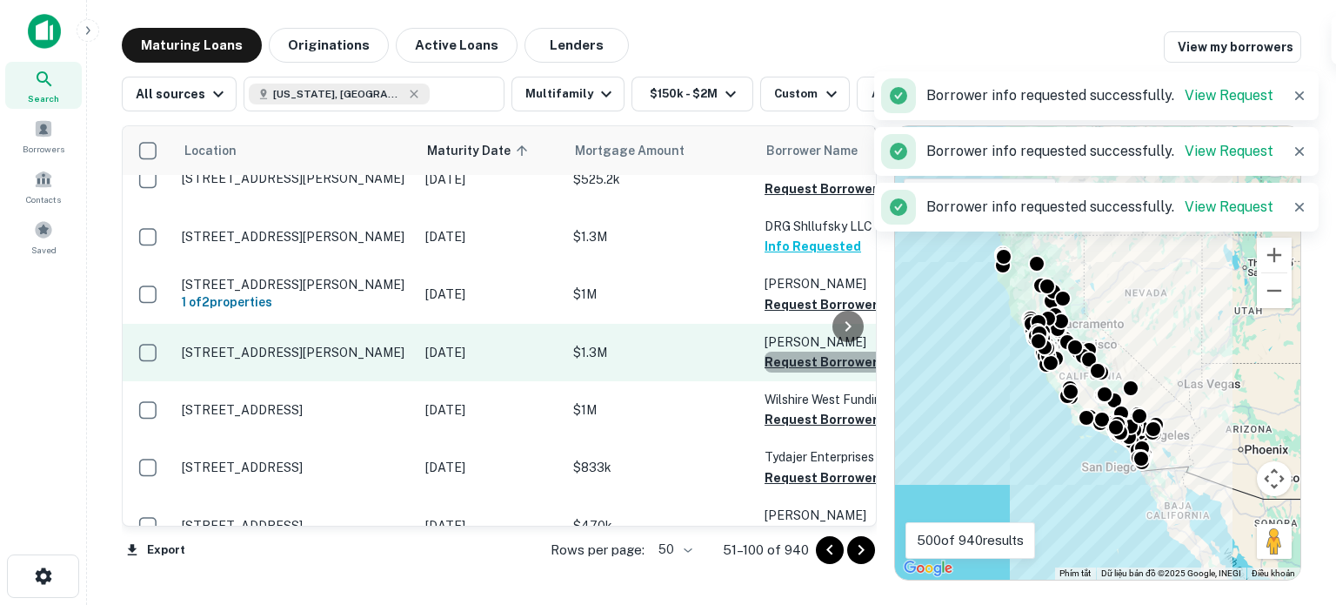
drag, startPoint x: 770, startPoint y: 229, endPoint x: 785, endPoint y: 340, distance: 112.4
click at [785, 351] on button "Request Borrower Info" at bounding box center [835, 361] width 141 height 21
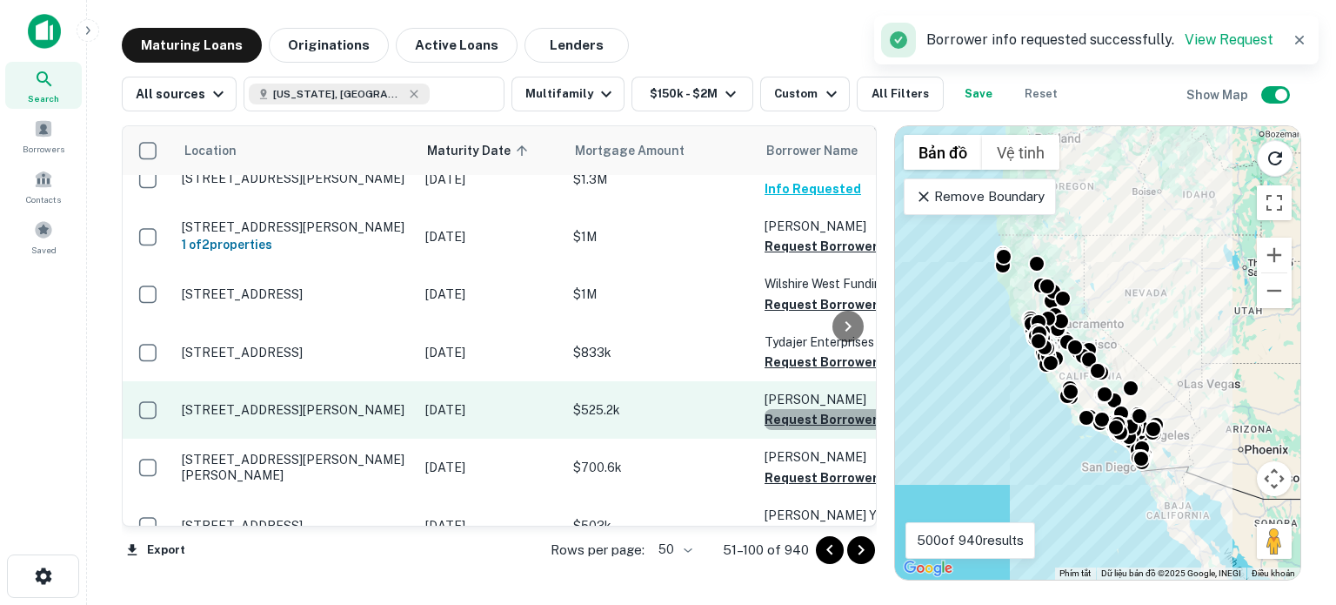
click at [798, 409] on button "Request Borrower Info" at bounding box center [835, 419] width 141 height 21
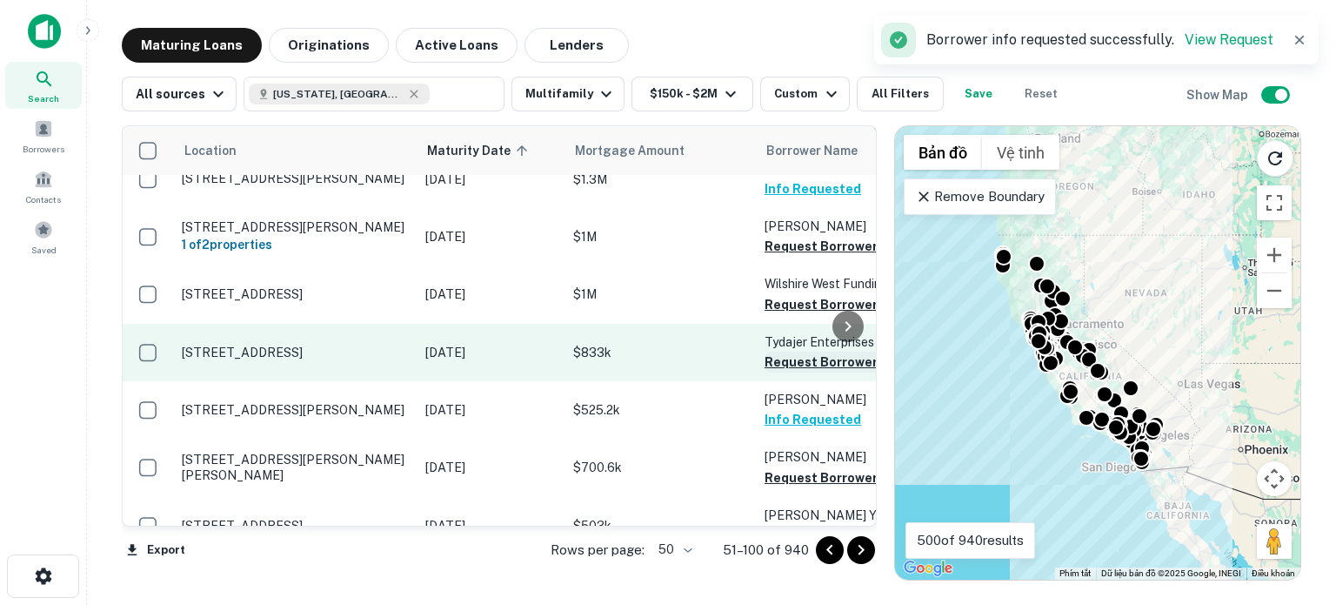
click at [786, 351] on button "Request Borrower Info" at bounding box center [835, 361] width 141 height 21
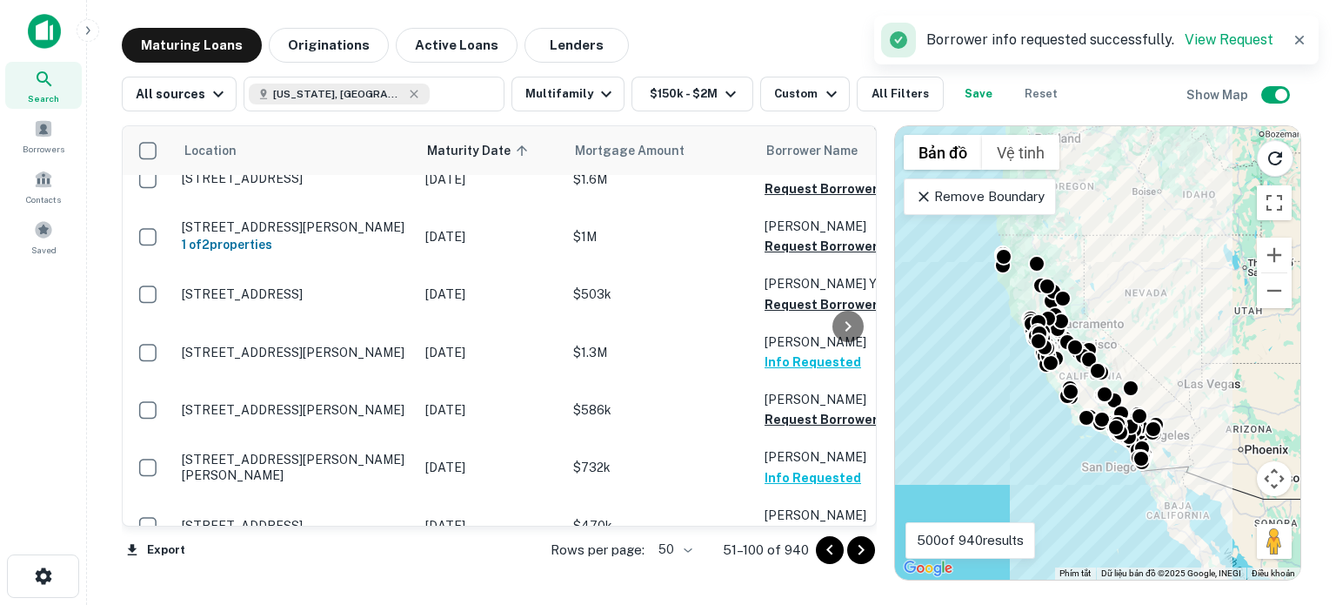
click at [792, 467] on button "Info Requested" at bounding box center [813, 477] width 97 height 21
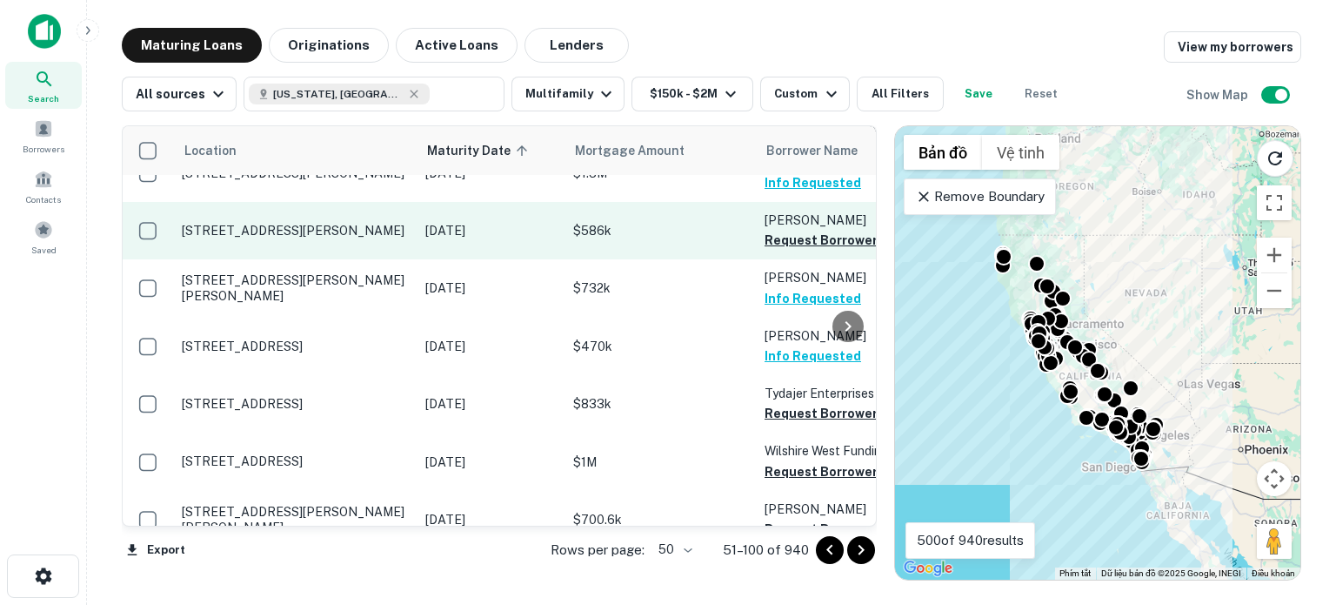
scroll to position [2207, 0]
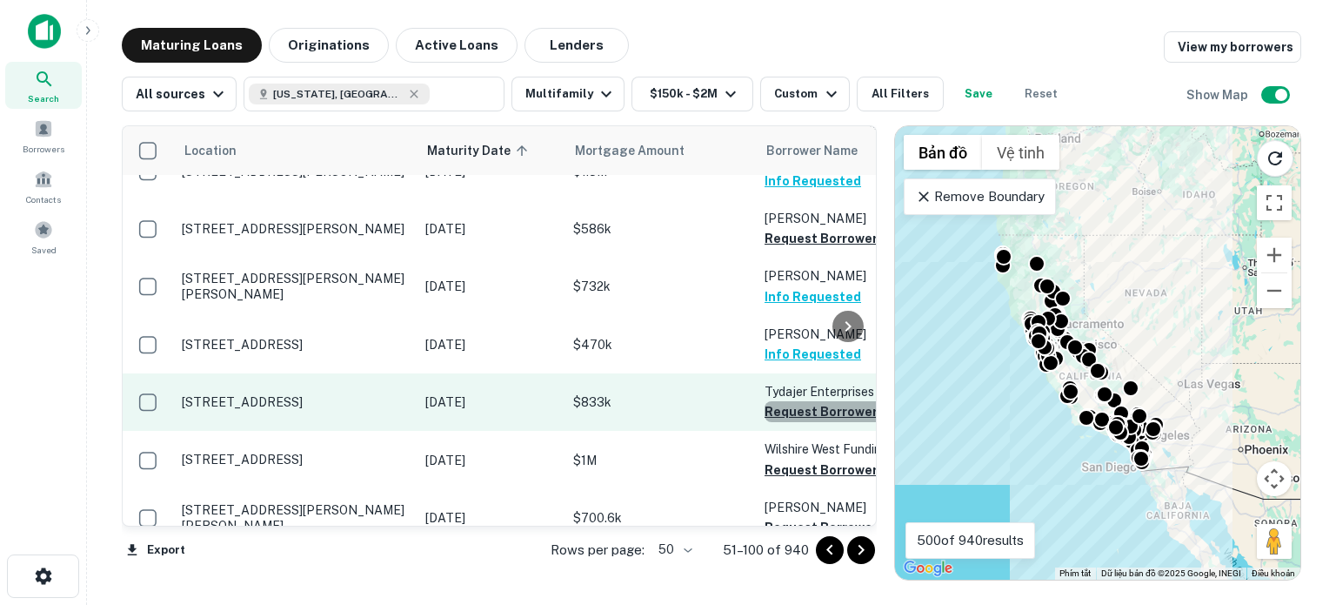
click at [782, 401] on button "Request Borrower Info" at bounding box center [835, 411] width 141 height 21
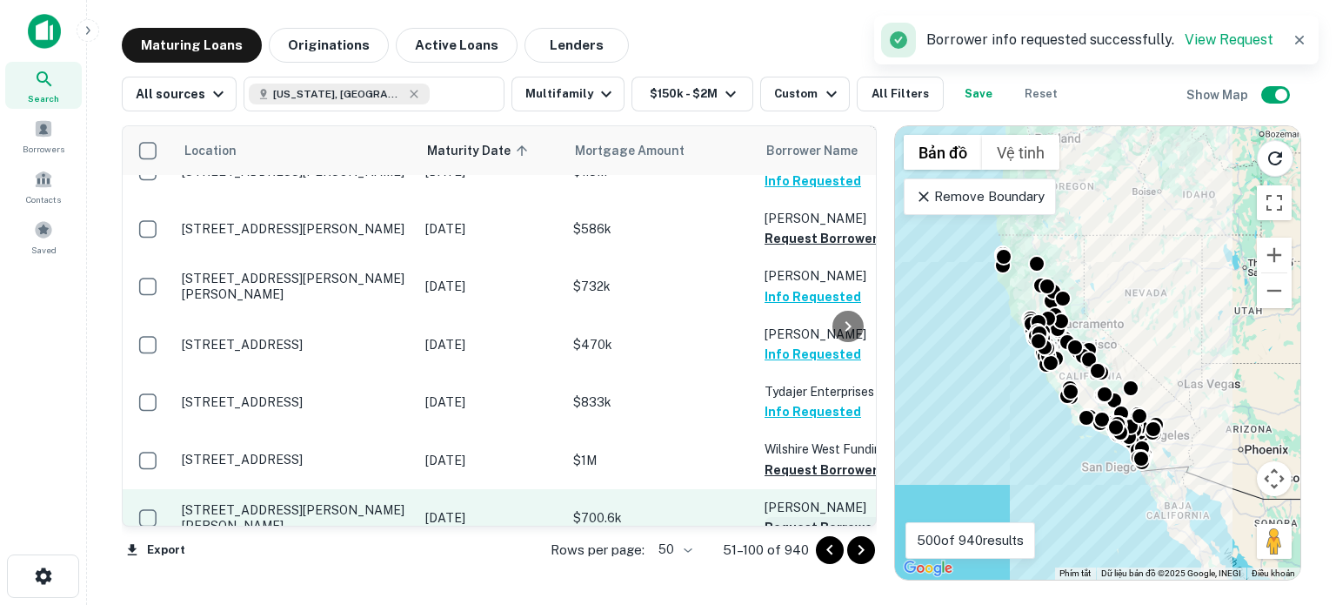
click at [808, 517] on button "Request Borrower Info" at bounding box center [835, 527] width 141 height 21
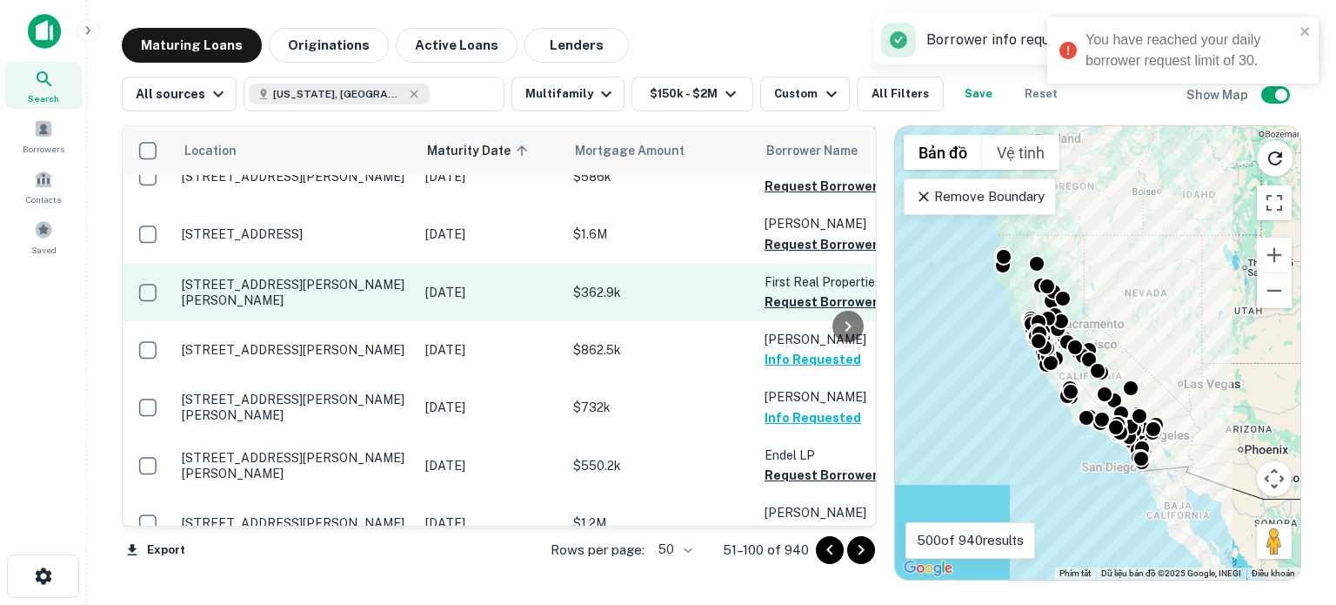
scroll to position [2627, 0]
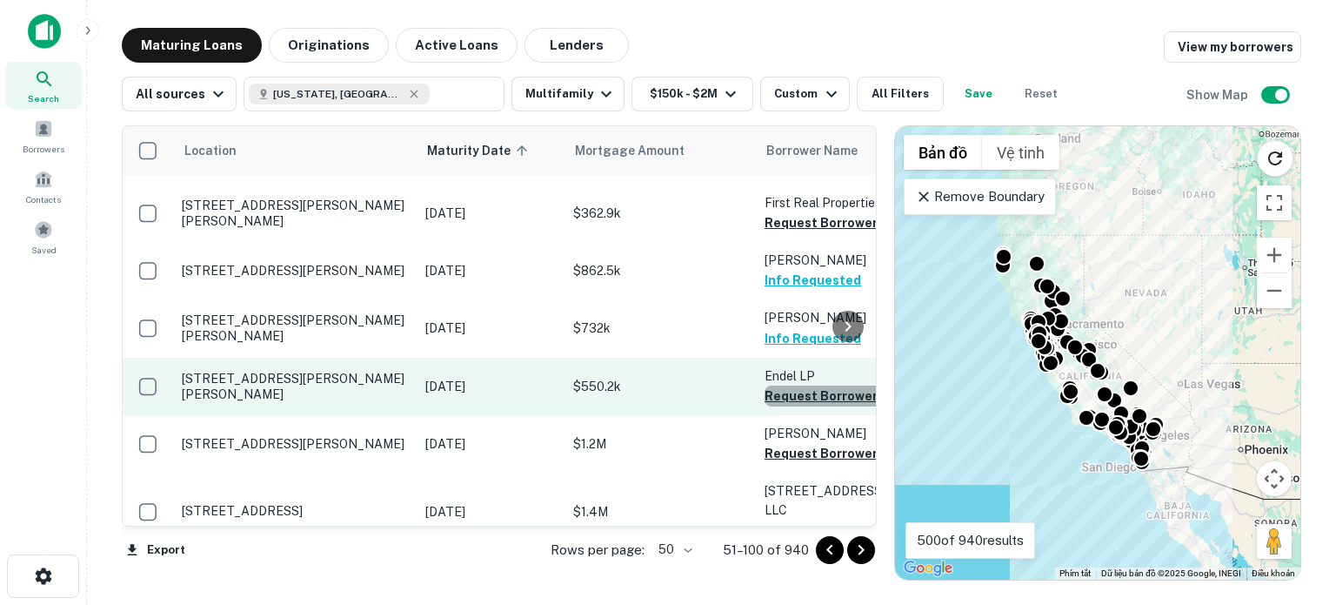
click at [785, 385] on button "Request Borrower Info" at bounding box center [835, 395] width 141 height 21
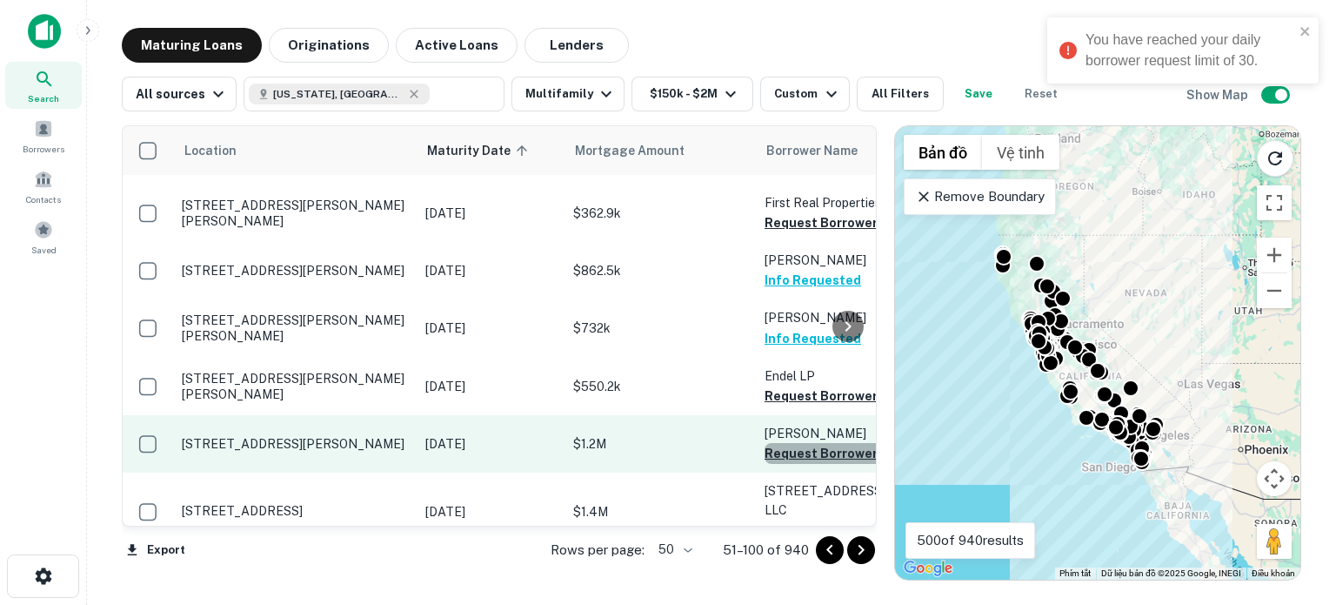
click at [793, 443] on button "Request Borrower Info" at bounding box center [835, 453] width 141 height 21
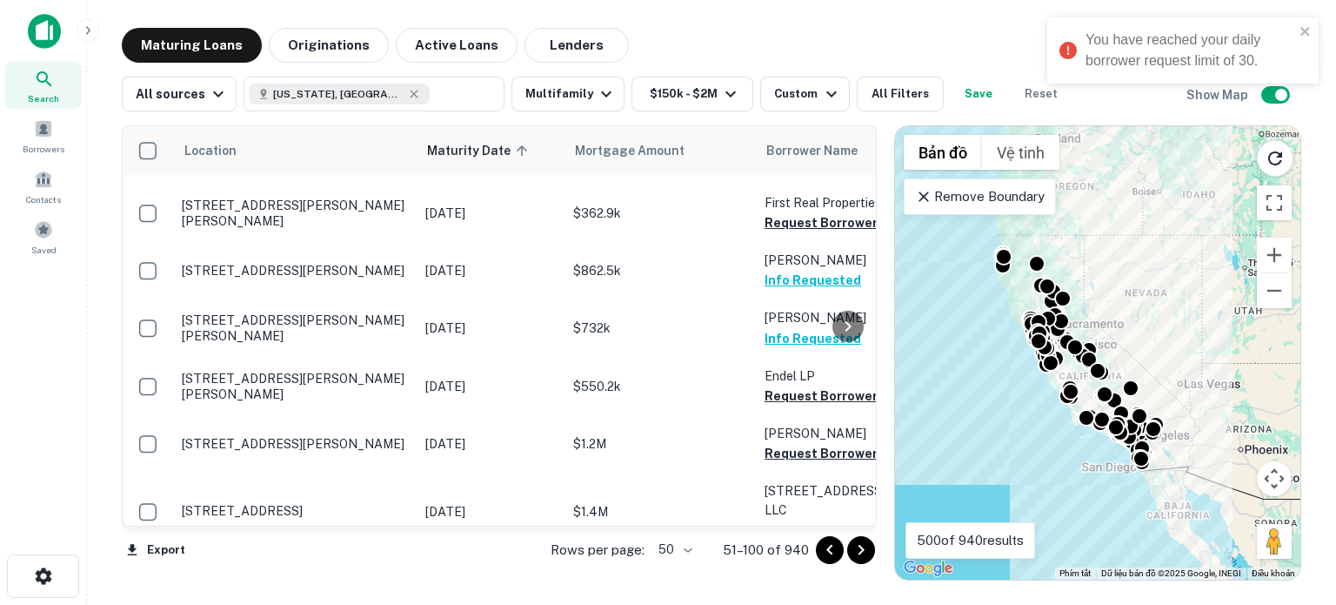
click at [27, 332] on div "Search Borrowers Contacts Saved" at bounding box center [43, 275] width 86 height 551
